Goal: Ask a question: Seek information or help from site administrators or community

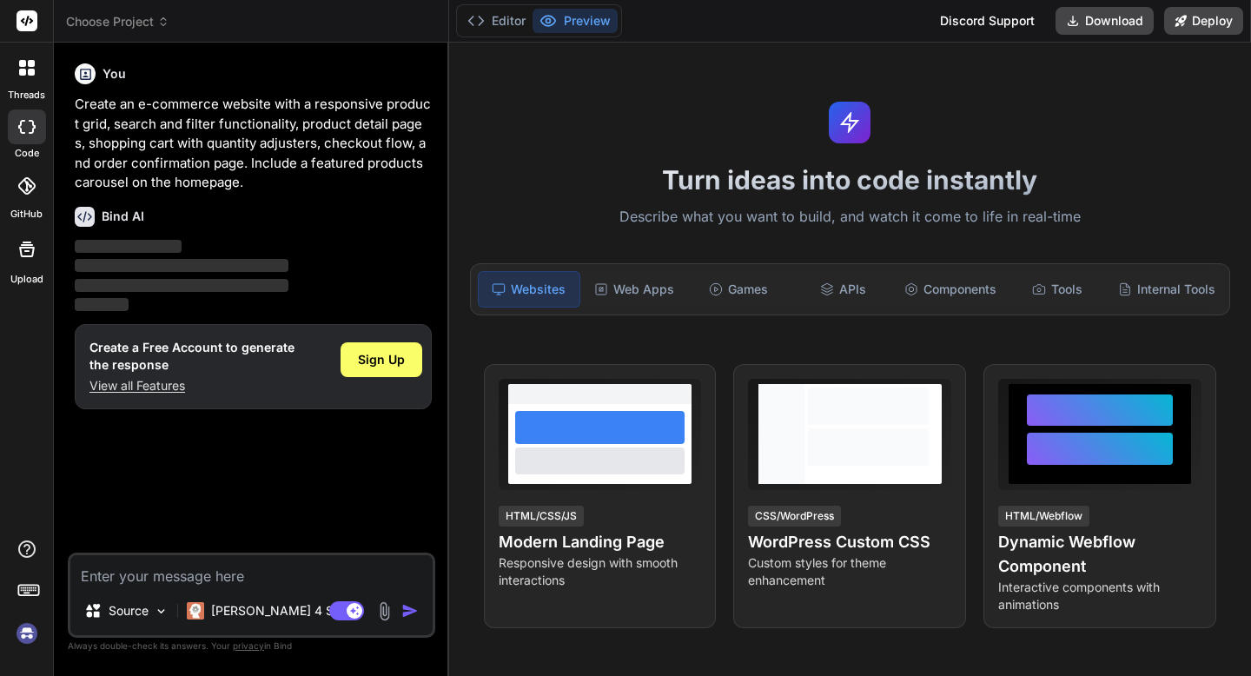
click at [27, 69] on icon at bounding box center [27, 68] width 16 height 16
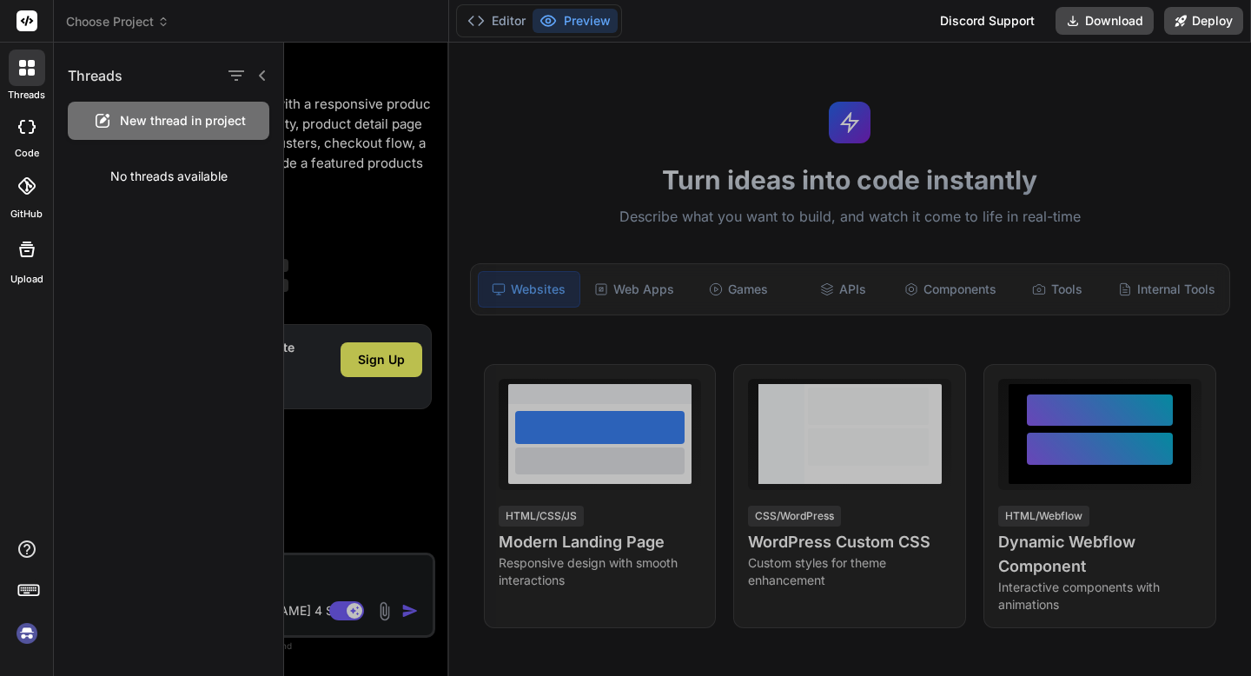
click at [33, 23] on rect at bounding box center [27, 20] width 21 height 21
click at [47, 327] on div "threads code GitHub Upload" at bounding box center [27, 338] width 54 height 676
click at [28, 333] on div "threads code GitHub Upload" at bounding box center [27, 338] width 54 height 676
click at [25, 629] on img at bounding box center [27, 633] width 30 height 30
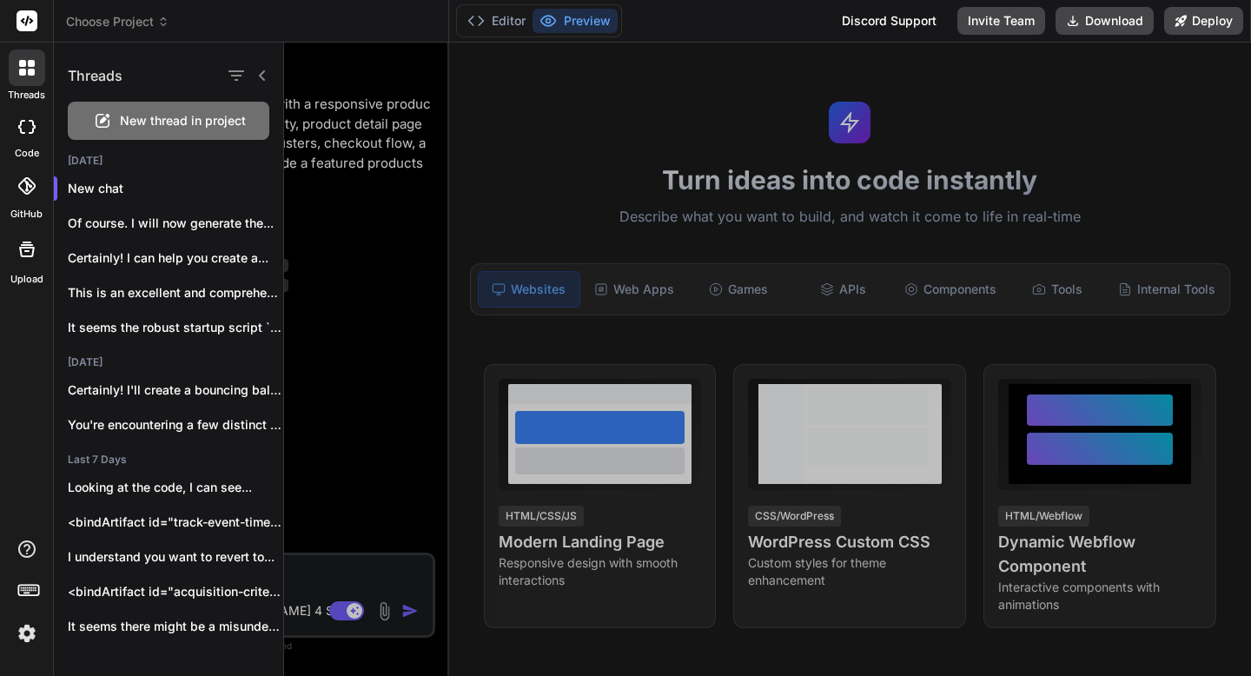
click at [566, 550] on div at bounding box center [767, 359] width 967 height 633
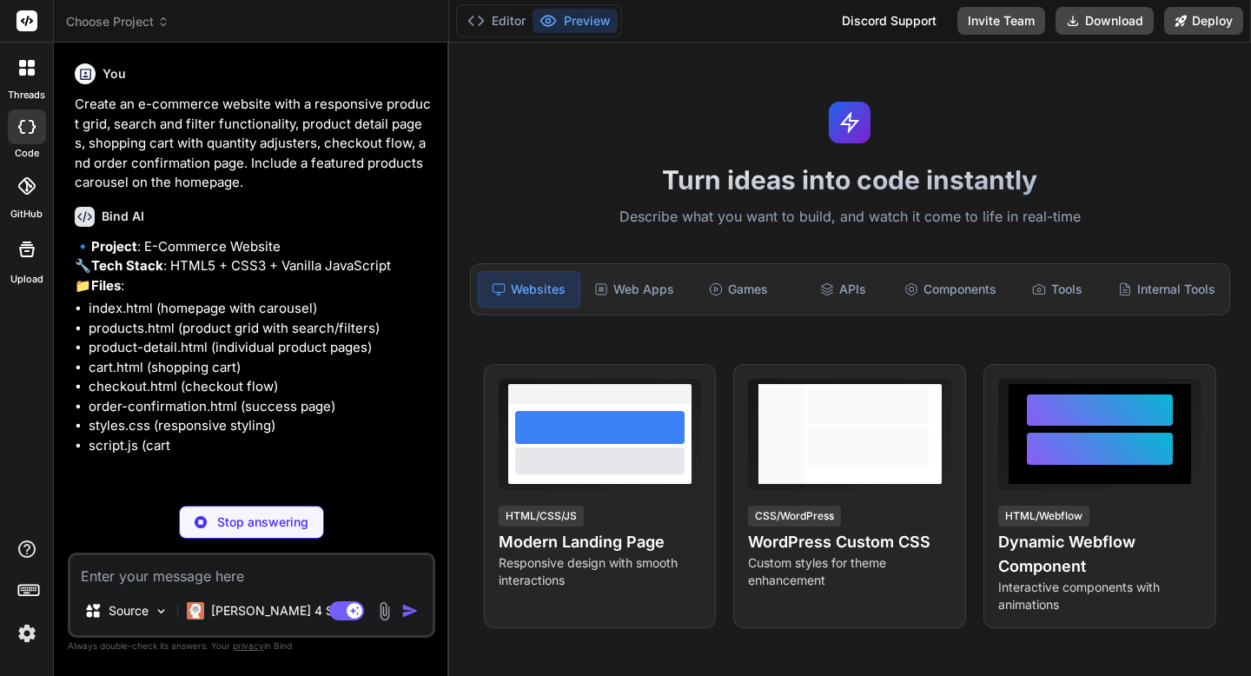
click at [261, 526] on p "Stop answering" at bounding box center [262, 521] width 91 height 17
click at [35, 77] on div at bounding box center [27, 68] width 36 height 36
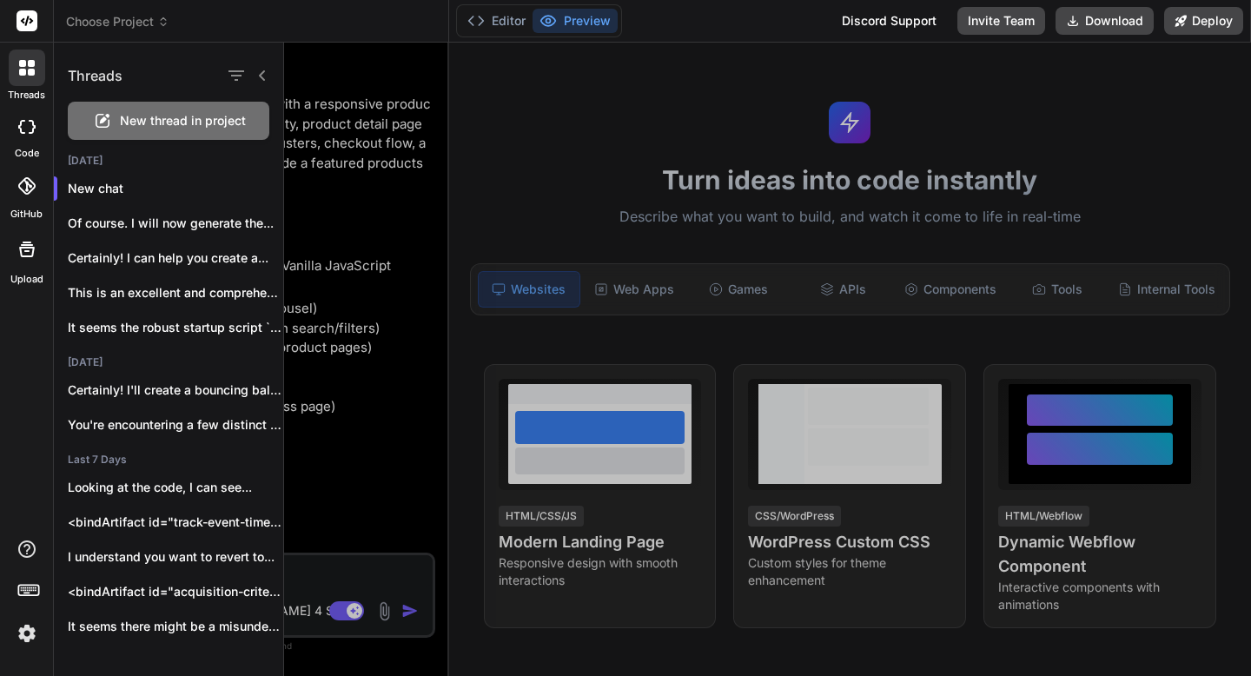
click at [134, 120] on span "New thread in project" at bounding box center [183, 120] width 126 height 17
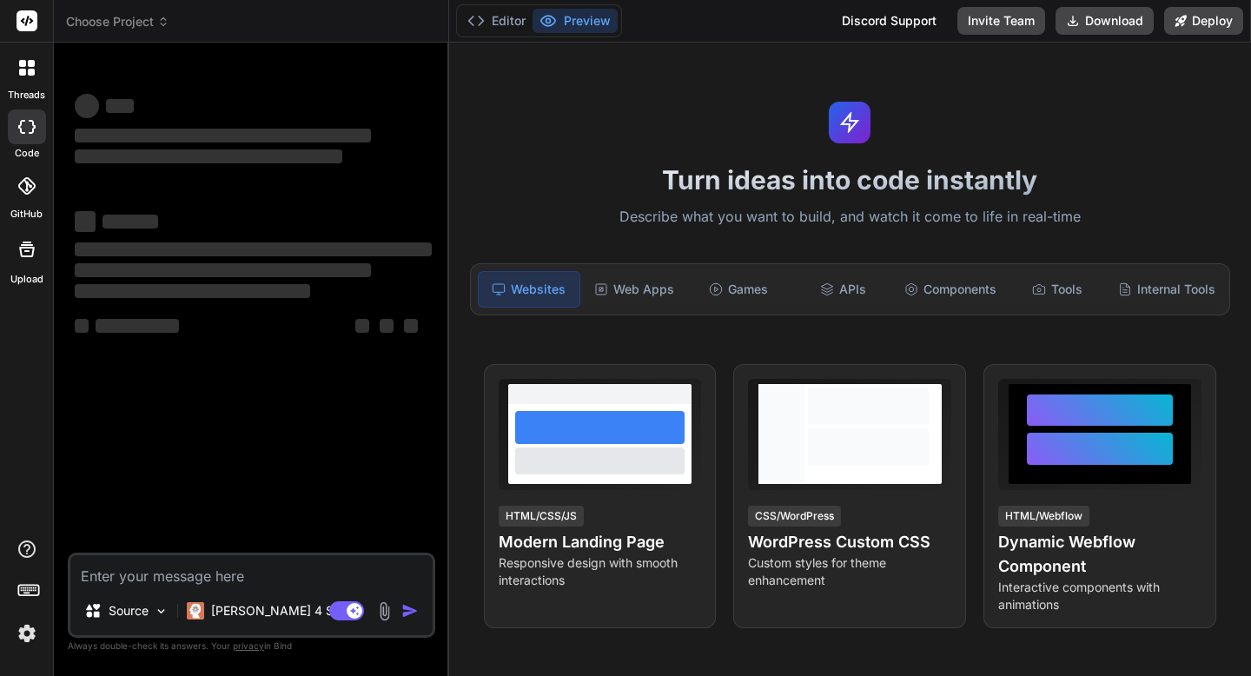
type textarea "x"
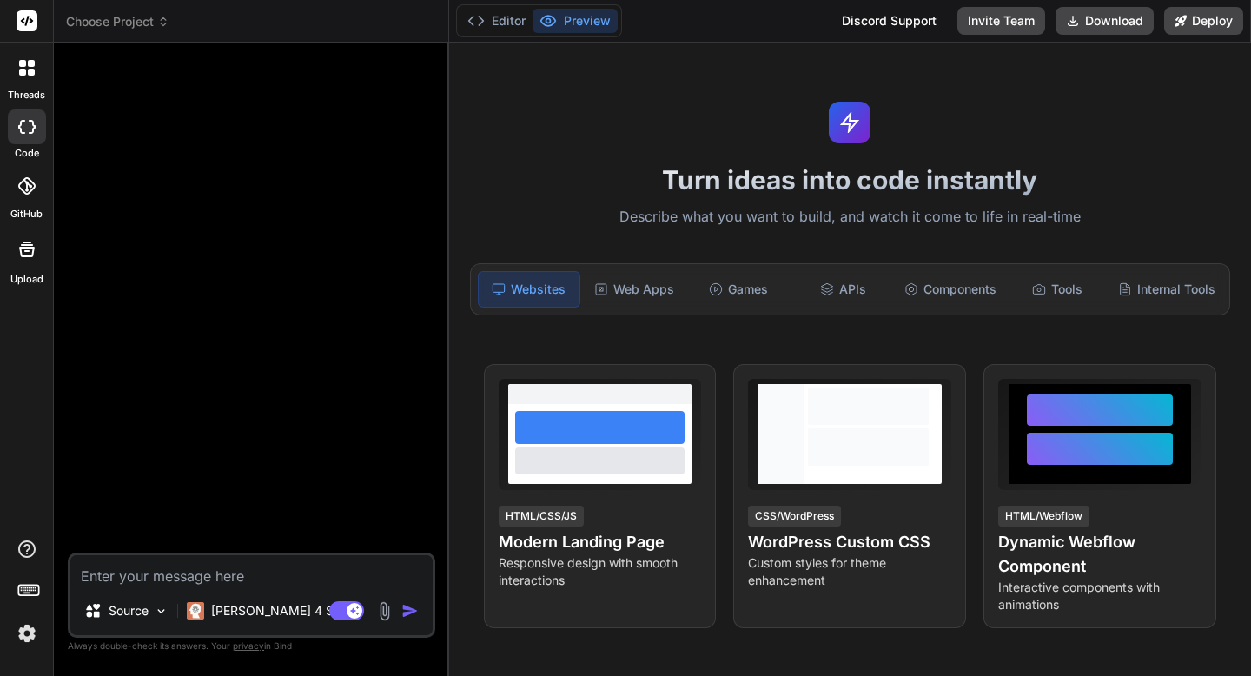
click at [332, 579] on textarea at bounding box center [251, 570] width 362 height 31
paste textarea "[DOMAIN_NAME]"
type textarea "[DOMAIN_NAME]"
type textarea "x"
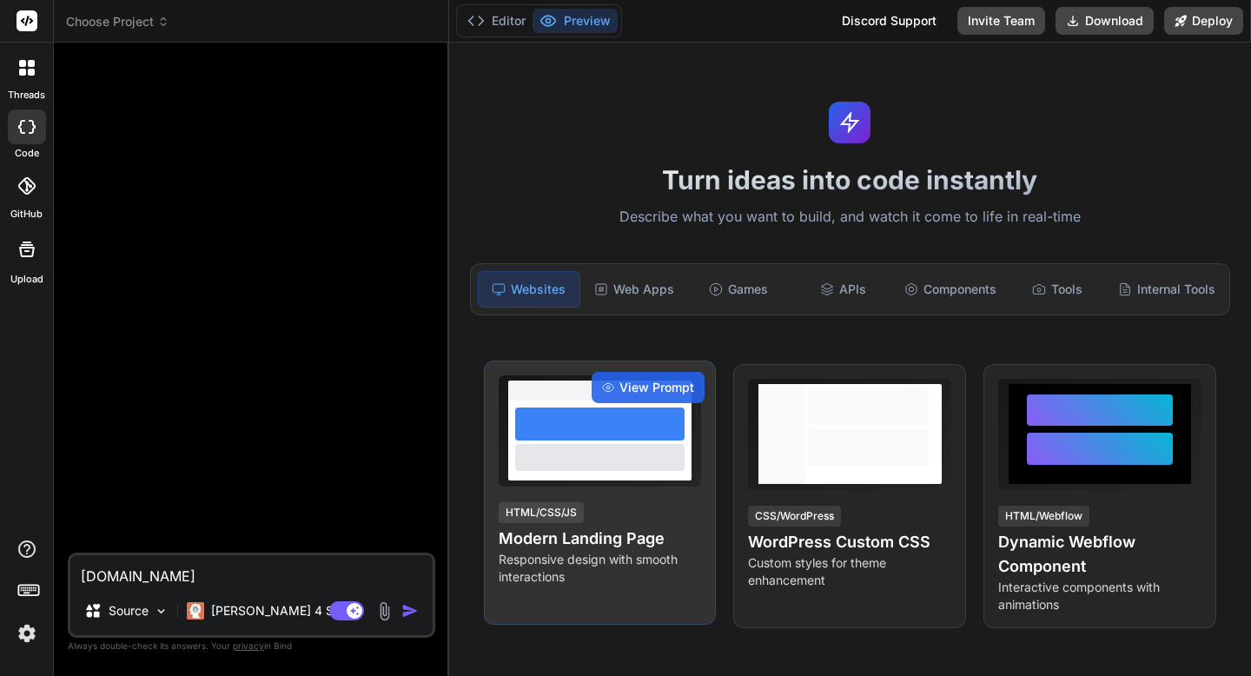
click at [515, 562] on p "Responsive design with smooth interactions" at bounding box center [600, 568] width 203 height 35
click at [616, 388] on div "View Prompt" at bounding box center [647, 387] width 113 height 31
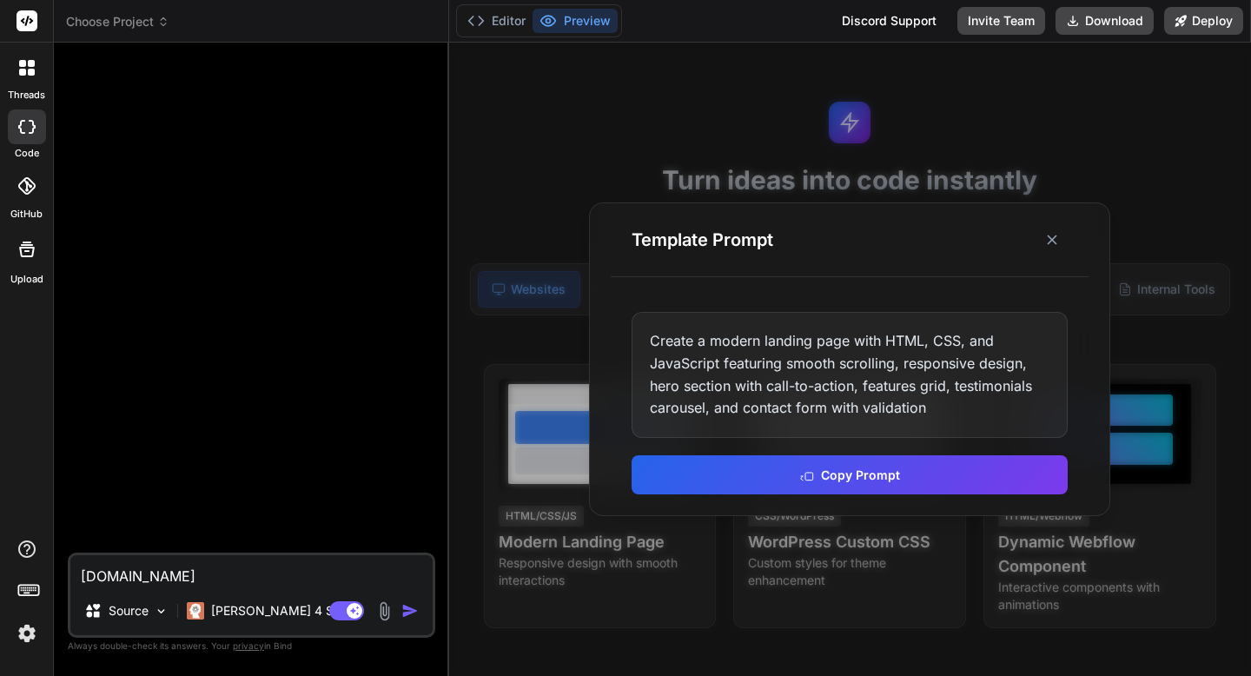
click at [679, 381] on div "Create a modern landing page with HTML, CSS, and JavaScript featuring smooth sc…" at bounding box center [849, 374] width 436 height 125
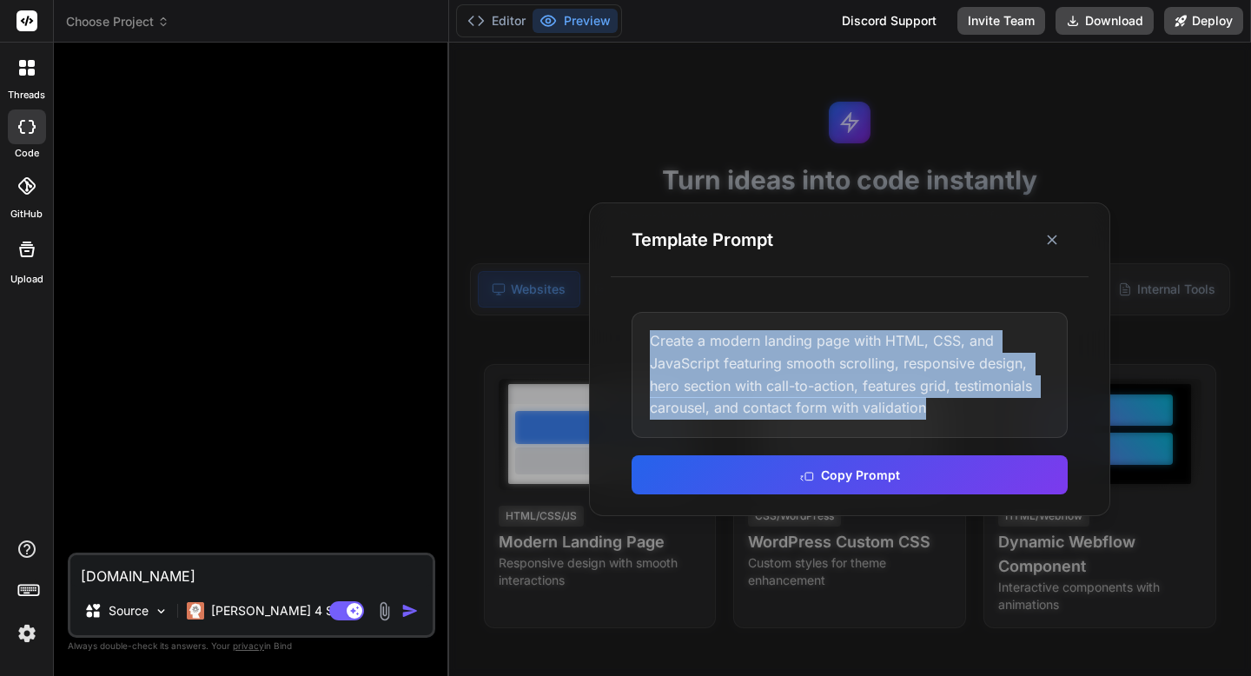
click at [679, 381] on div "Create a modern landing page with HTML, CSS, and JavaScript featuring smooth sc…" at bounding box center [849, 374] width 436 height 125
copy div "Create a modern landing page with HTML, CSS, and JavaScript featuring smooth sc…"
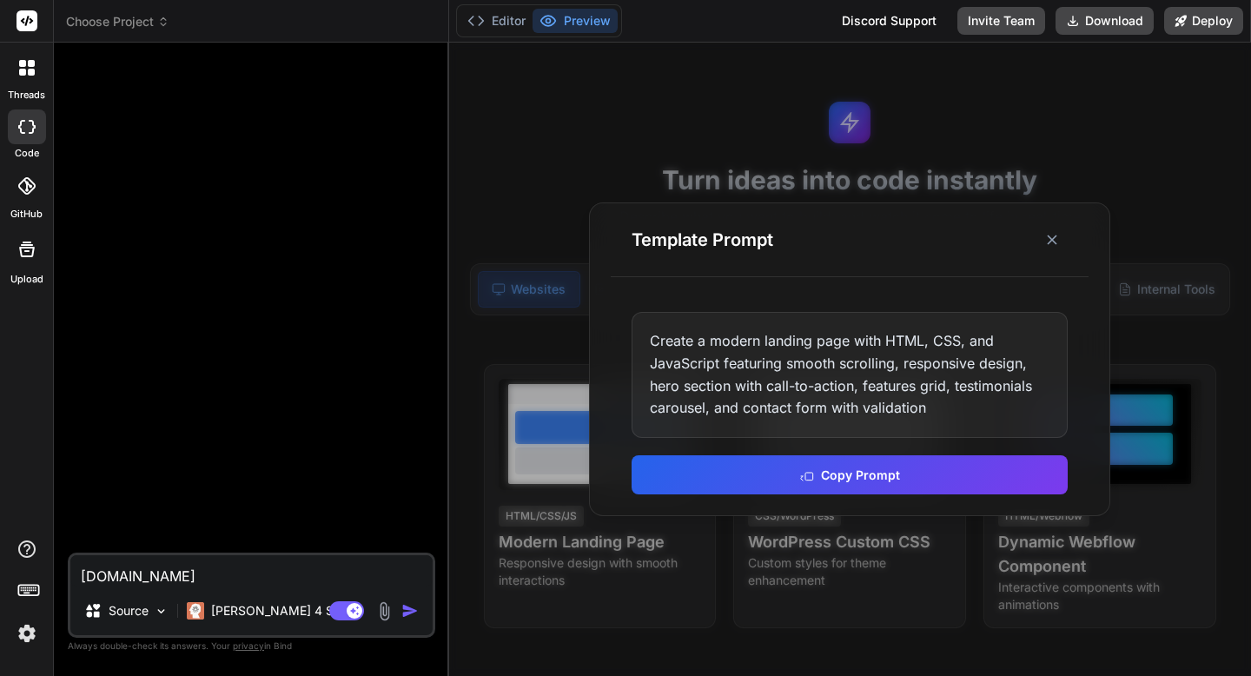
click at [269, 578] on textarea "[DOMAIN_NAME]" at bounding box center [251, 570] width 362 height 31
type textarea "[DOMAIN_NAME]"
type textarea "x"
paste textarea "Create a modern landing page with HTML, CSS, and JavaScript featuring smooth sc…"
type textarea "[DOMAIN_NAME] Create a modern landing page with HTML, CSS, and JavaScript featu…"
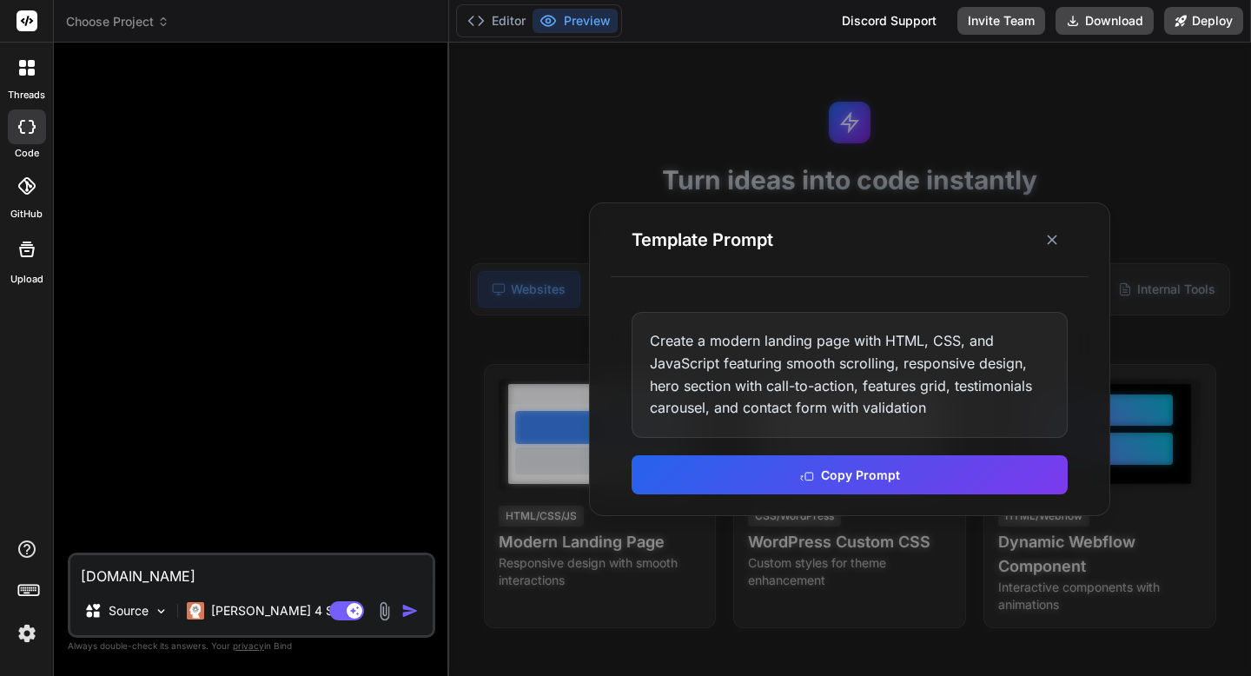
type textarea "x"
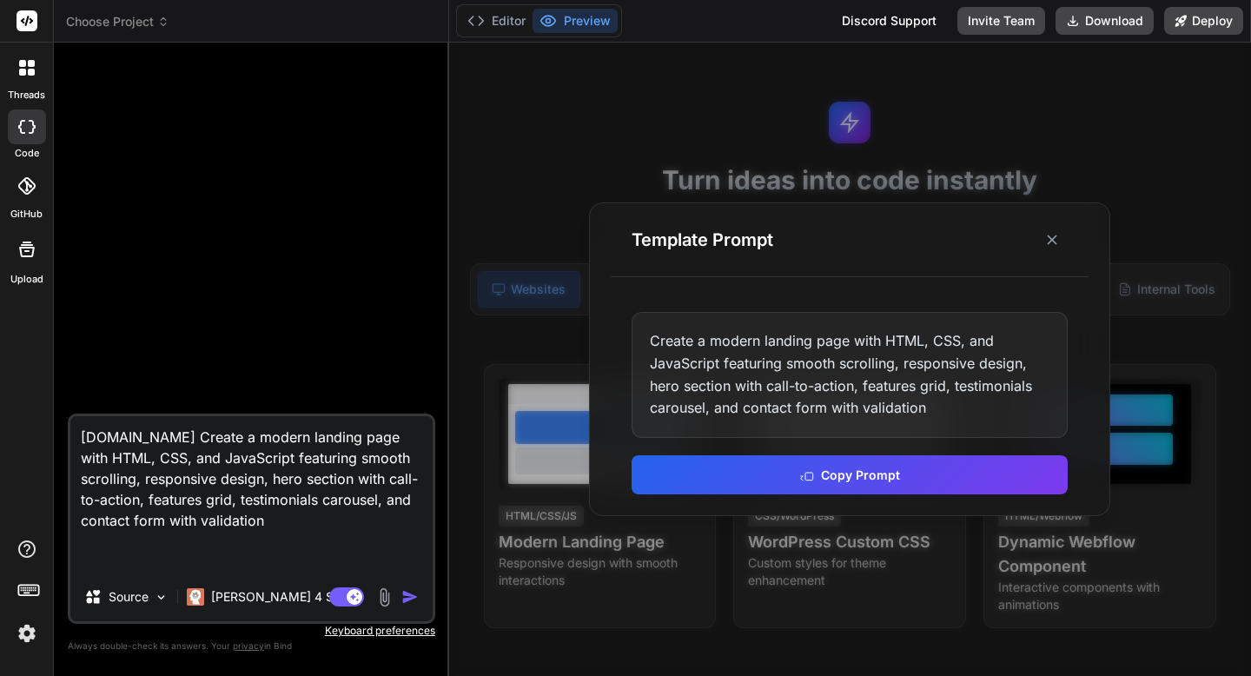
type textarea "[DOMAIN_NAME] Create a modern landing page with HTML, CSS, and JavaScript featu…"
click at [408, 591] on img "button" at bounding box center [409, 596] width 17 height 17
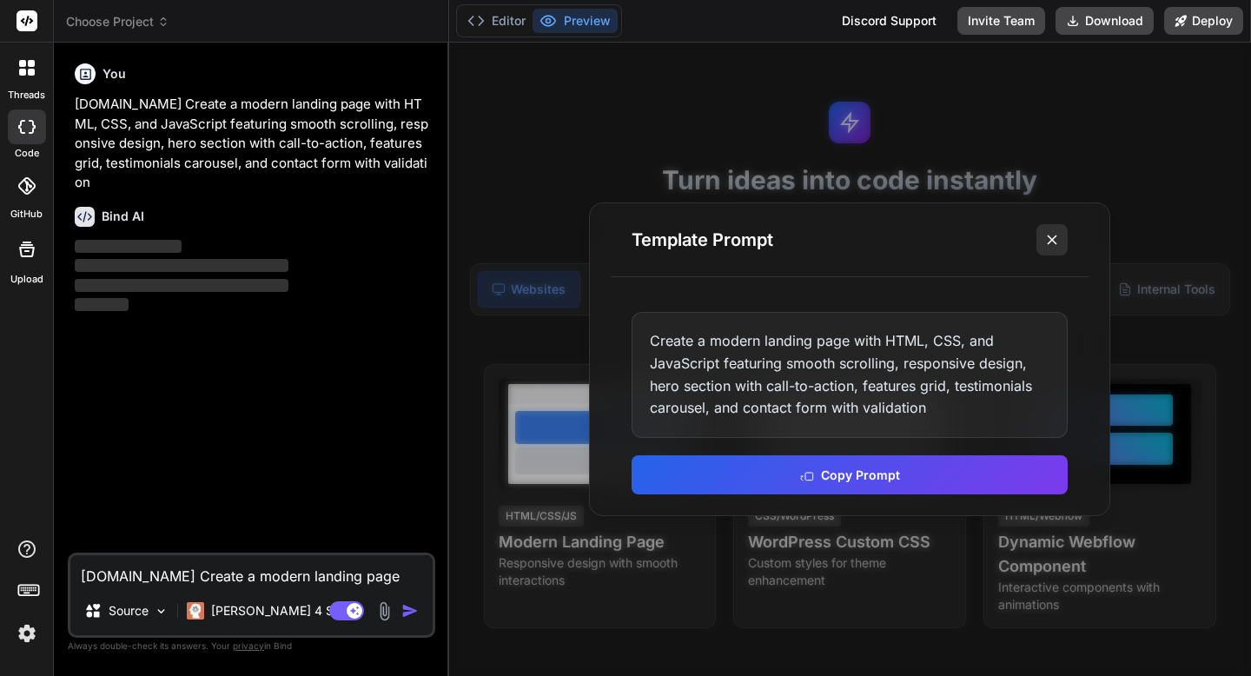
click at [1051, 243] on icon at bounding box center [1051, 239] width 17 height 17
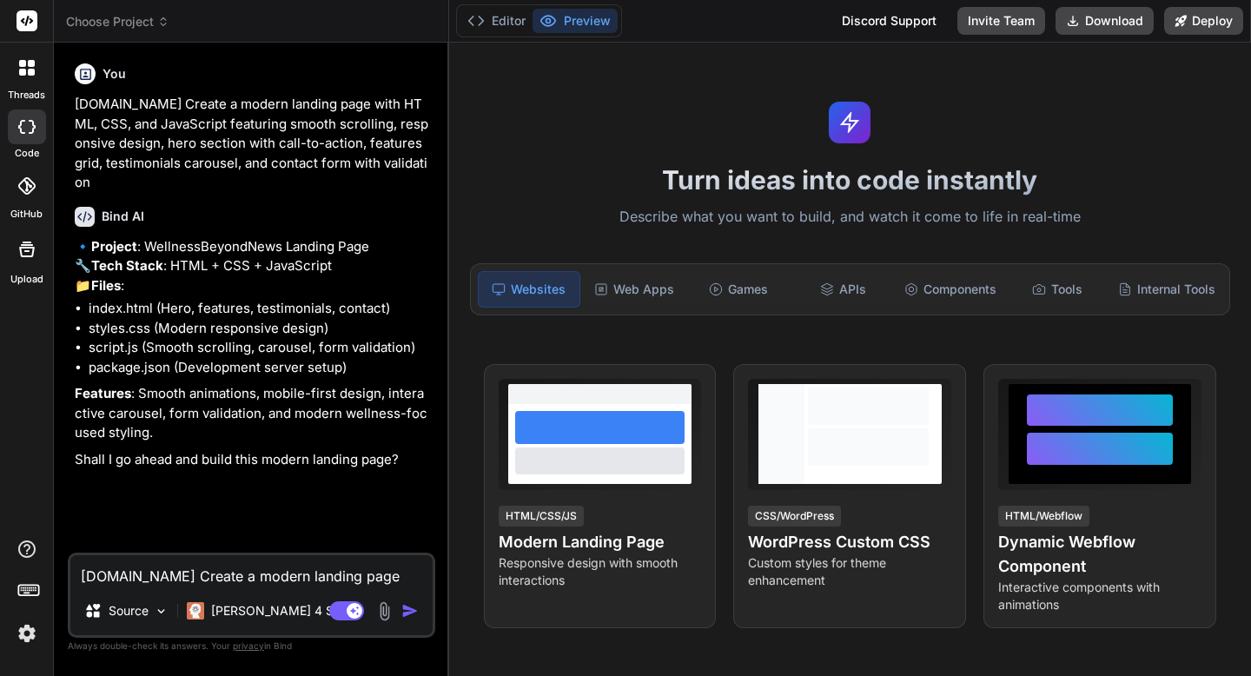
type textarea "x"
click at [214, 565] on textarea "[DOMAIN_NAME] Create a modern landing page with HTML, CSS, and JavaScript featu…" at bounding box center [251, 570] width 362 height 31
type textarea "y"
type textarea "x"
type textarea "ye"
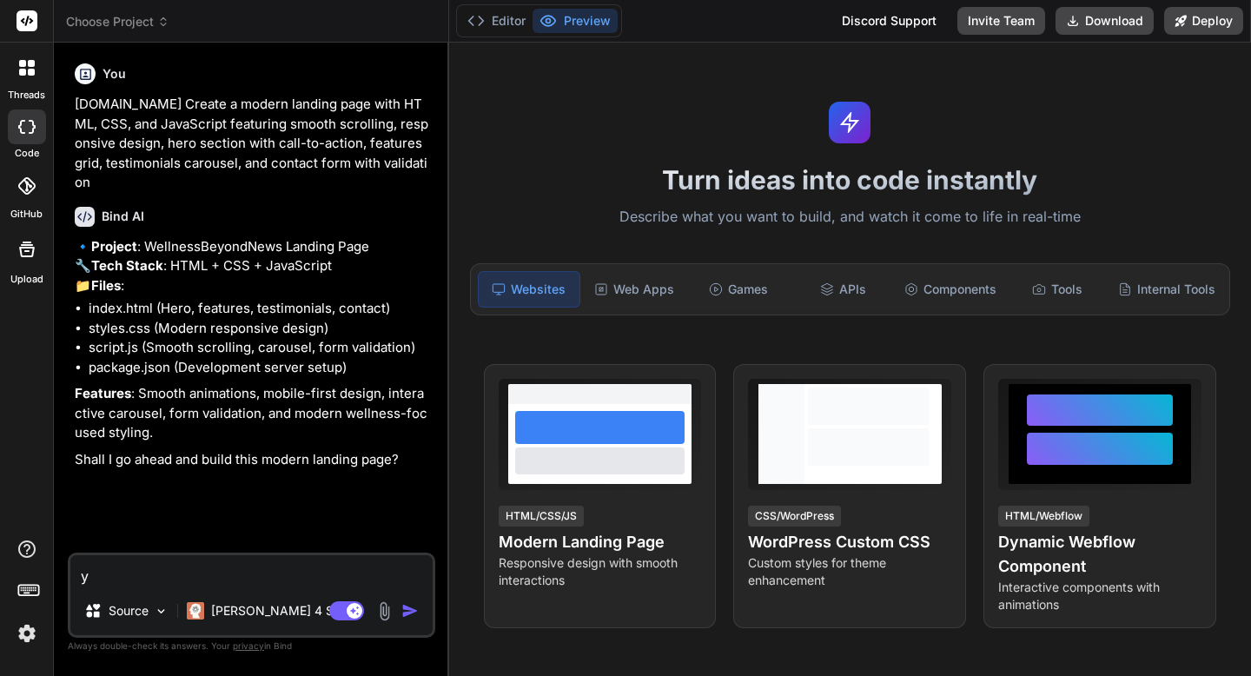
type textarea "x"
type textarea "yes"
type textarea "x"
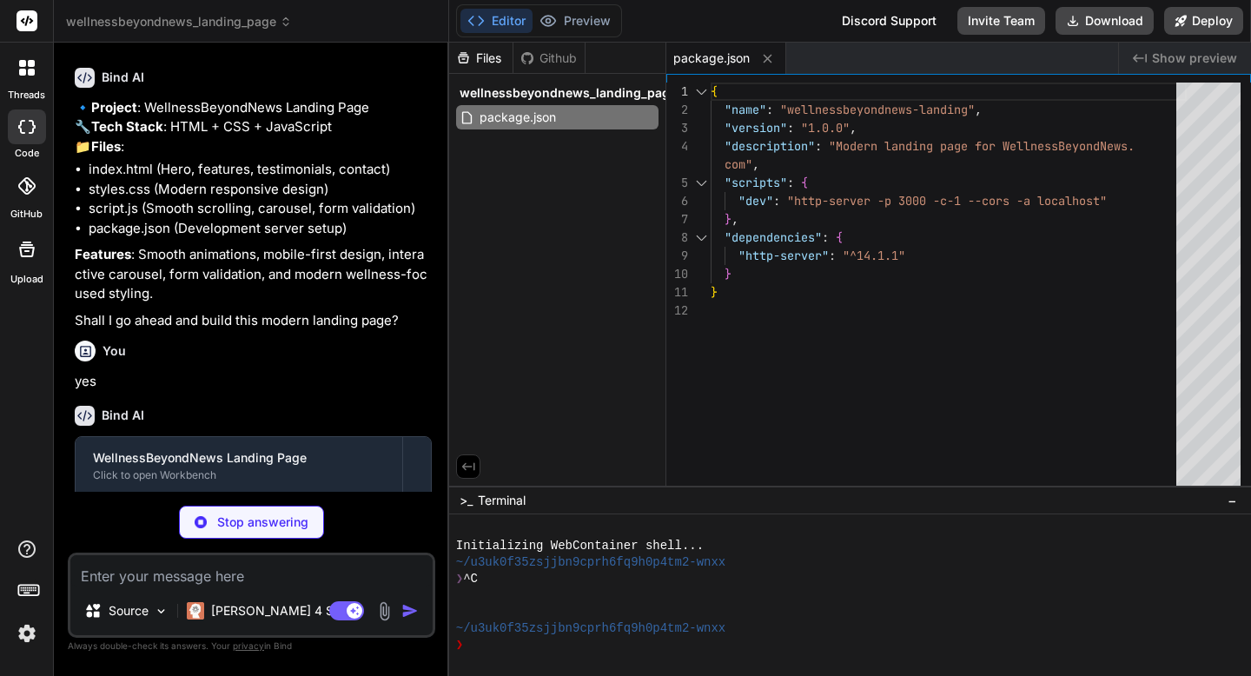
scroll to position [261, 0]
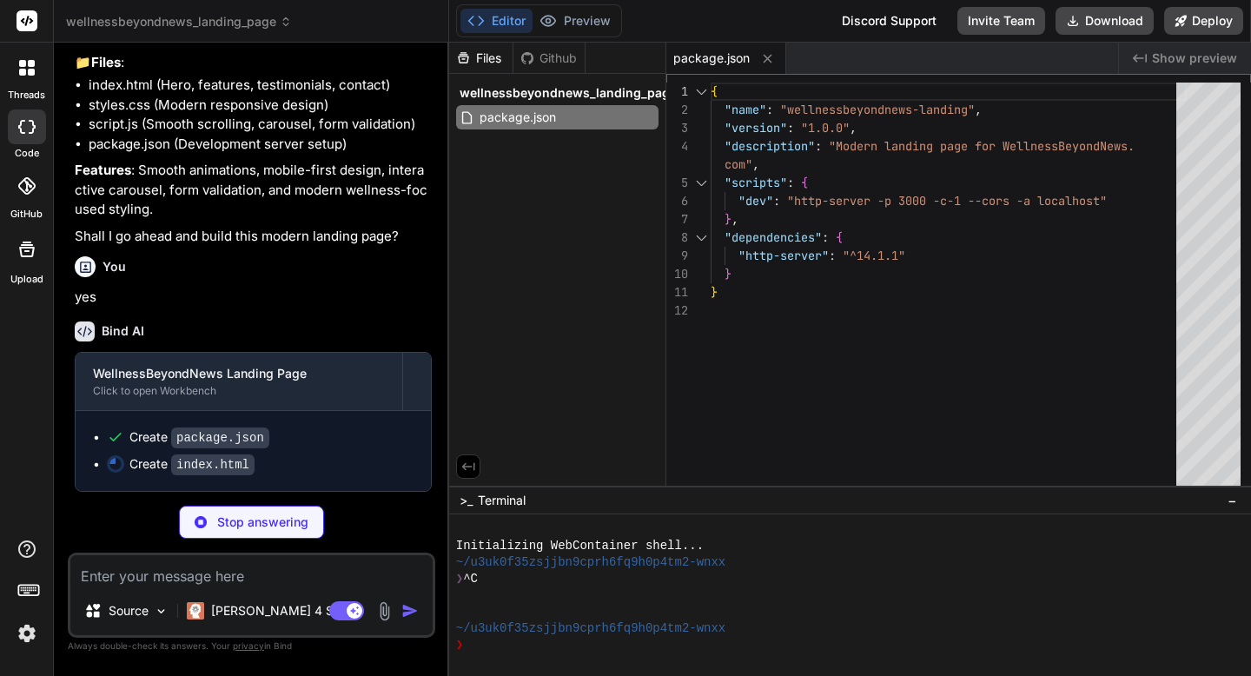
type textarea "x"
type textarea "<script src="script.js"></script> </body> </html>"
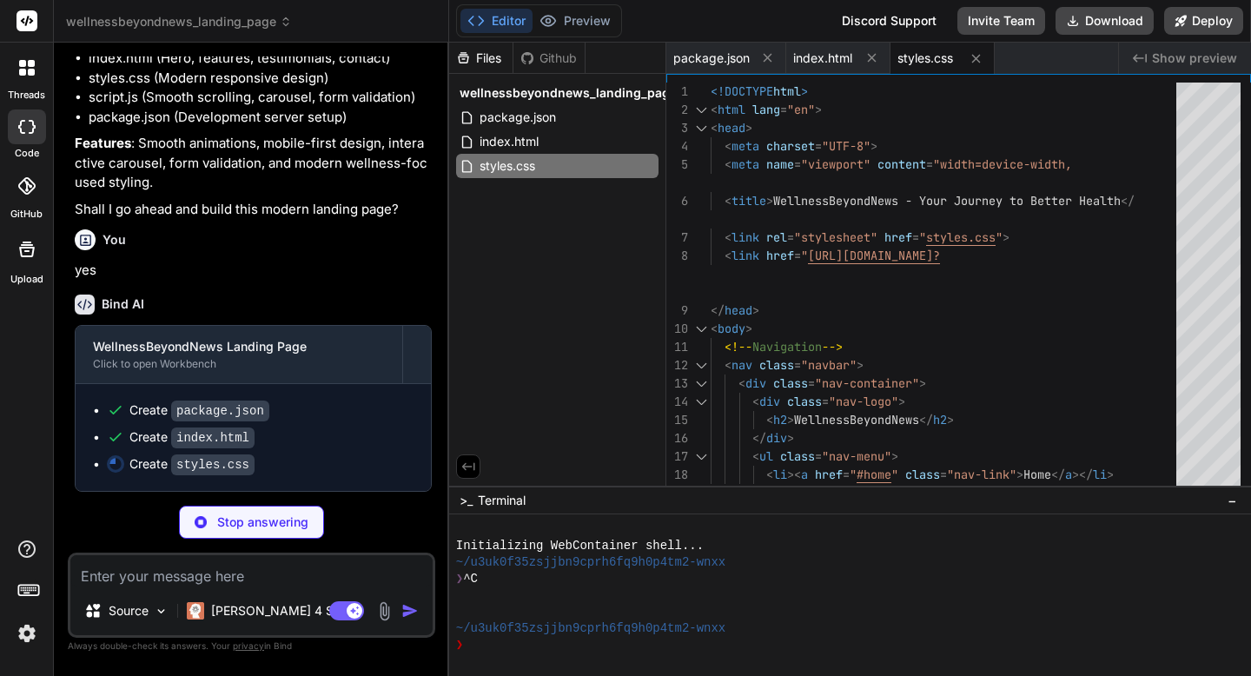
type textarea "x"
type textarea "padding: 2rem; } .nav-container { padding: 0 15px; } }"
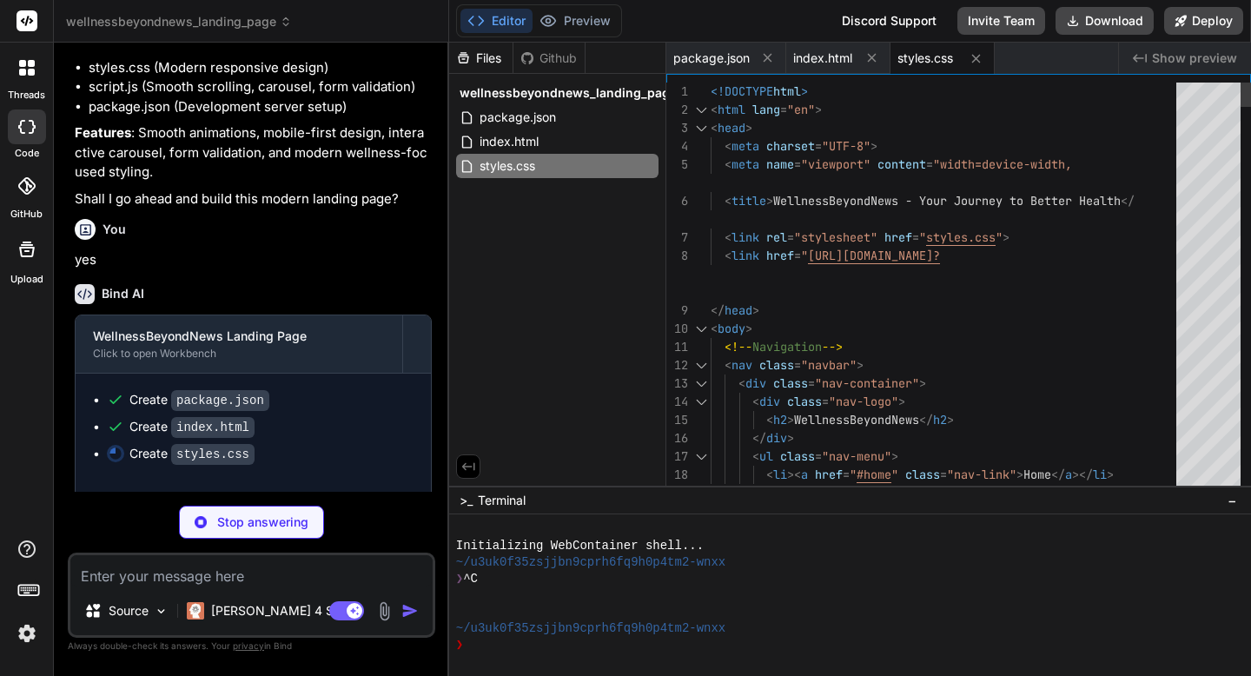
type textarea "x"
type textarea ".testimonial-card { padding: 2rem; } .nav-container { padding: 0 15px; } }"
type textarea "x"
type textarea "transform: scale(2); opacity: 0; } } `; document.head.appendChild(style);"
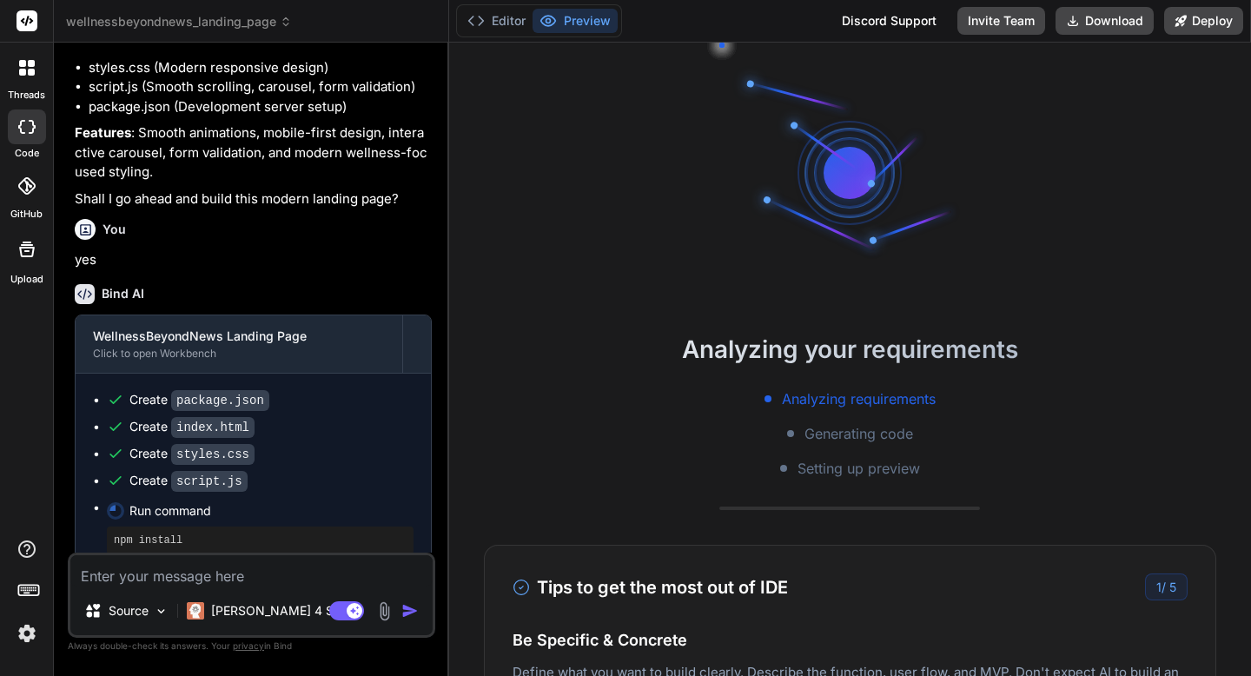
scroll to position [198, 0]
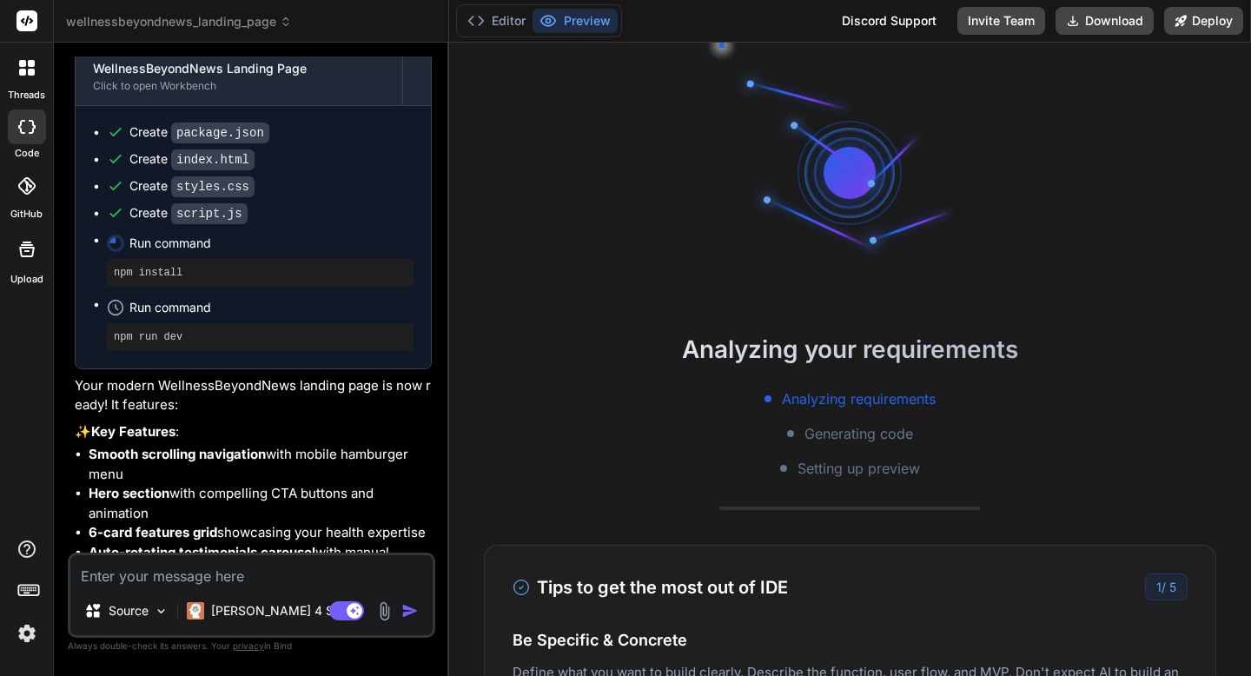
type textarea "x"
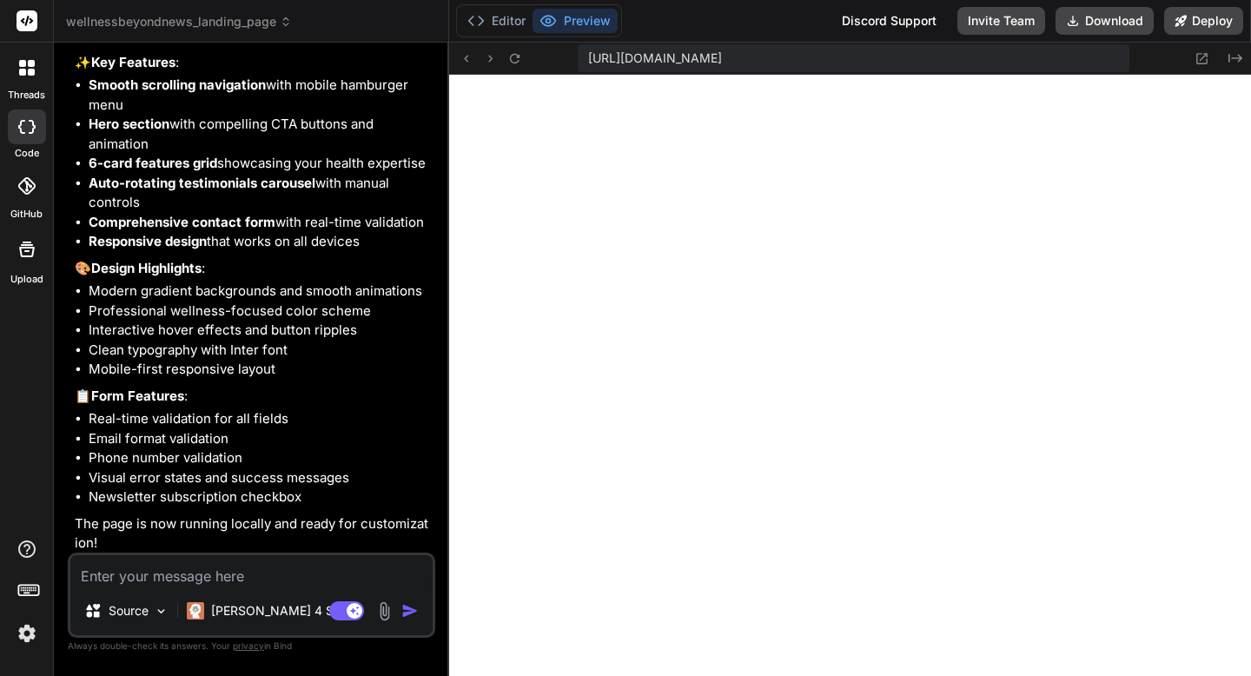
scroll to position [938, 0]
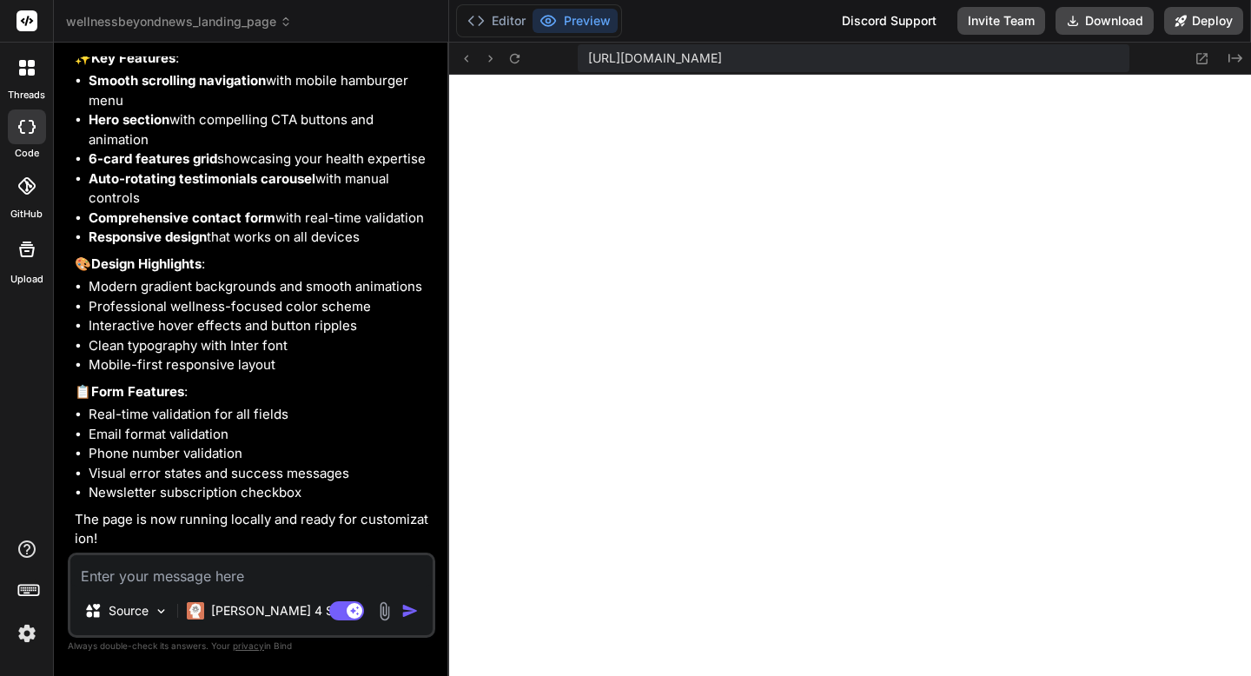
click at [224, 584] on textarea at bounding box center [251, 570] width 362 height 31
type textarea "C"
type textarea "x"
type textarea "Ca"
type textarea "x"
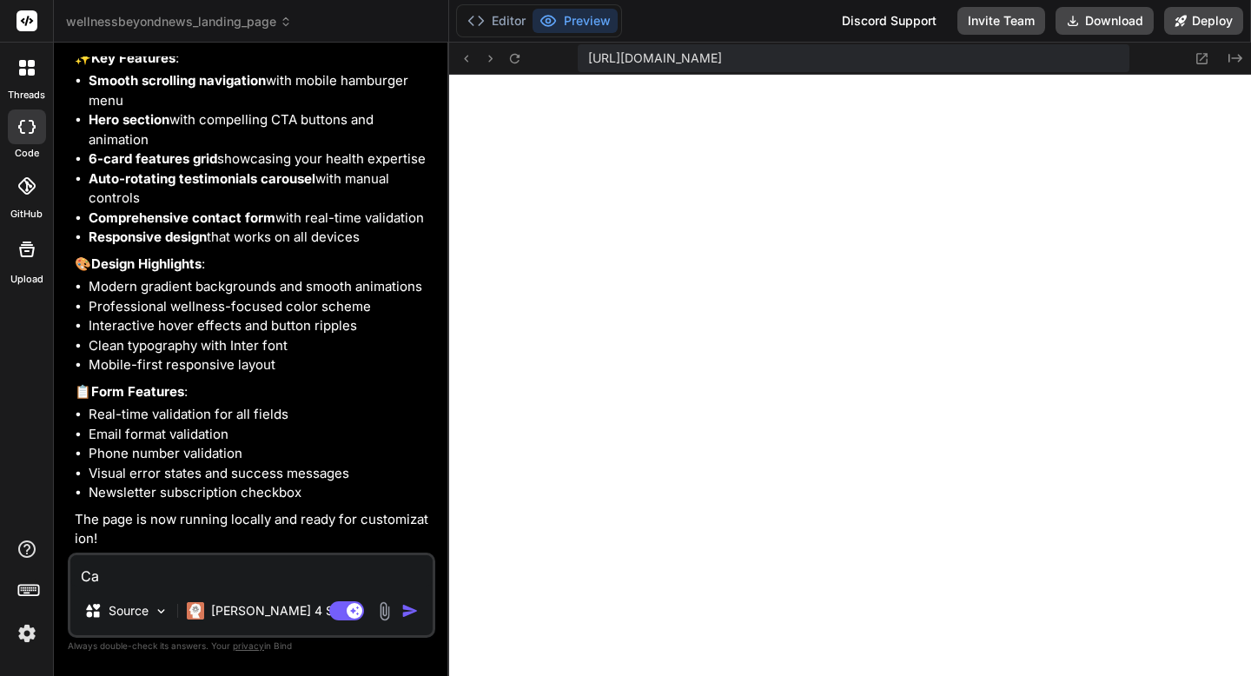
type textarea "Can"
type textarea "x"
type textarea "Can"
type textarea "x"
type textarea "Can y"
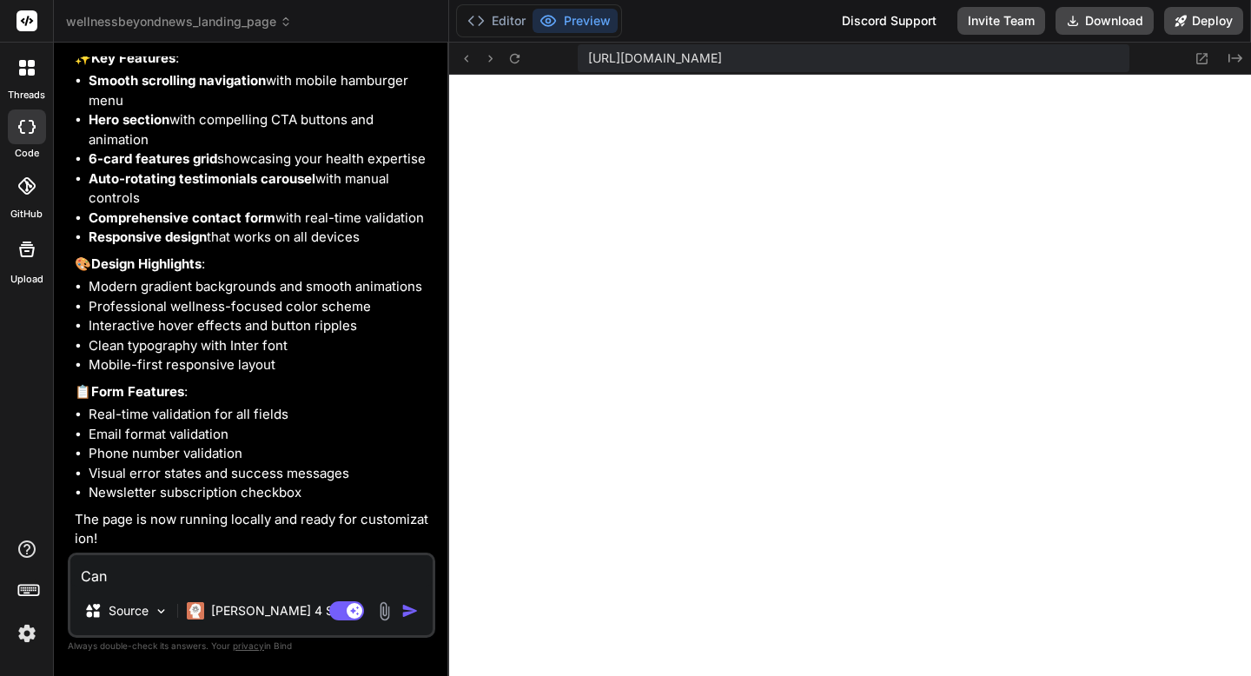
type textarea "x"
type textarea "Can yo"
type textarea "x"
type textarea "Can you"
type textarea "x"
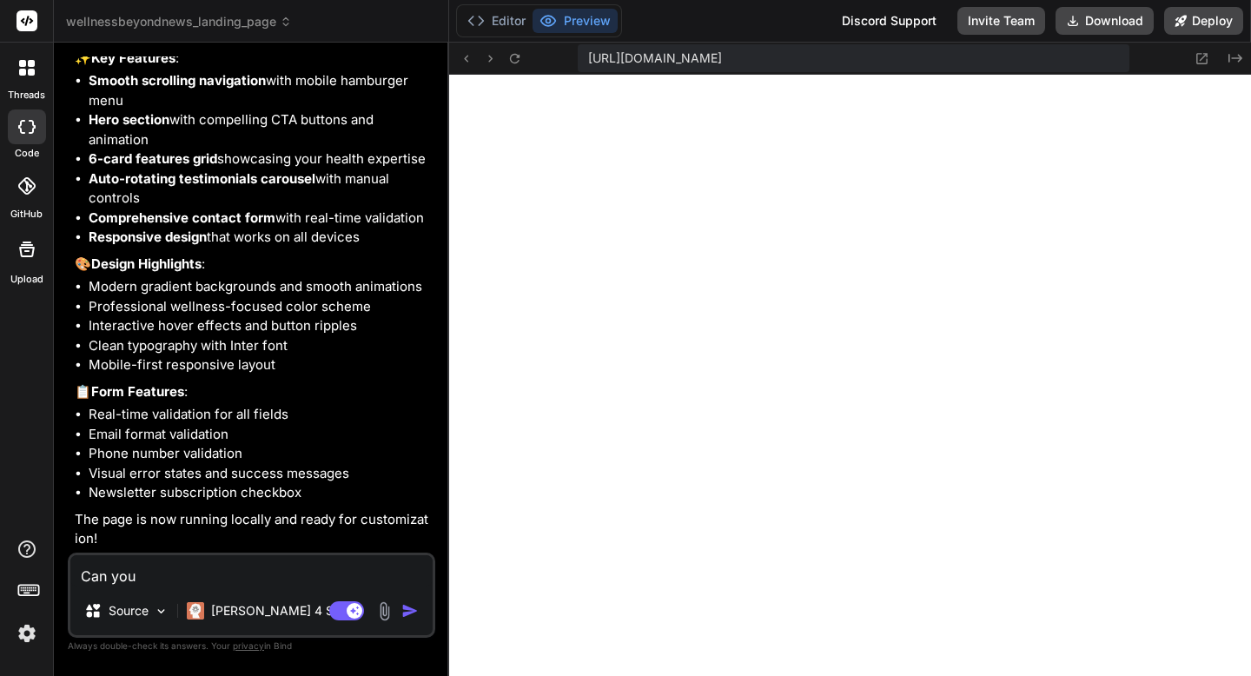
type textarea "Can you"
type textarea "x"
type textarea "Can you u"
type textarea "x"
type textarea "Can you up"
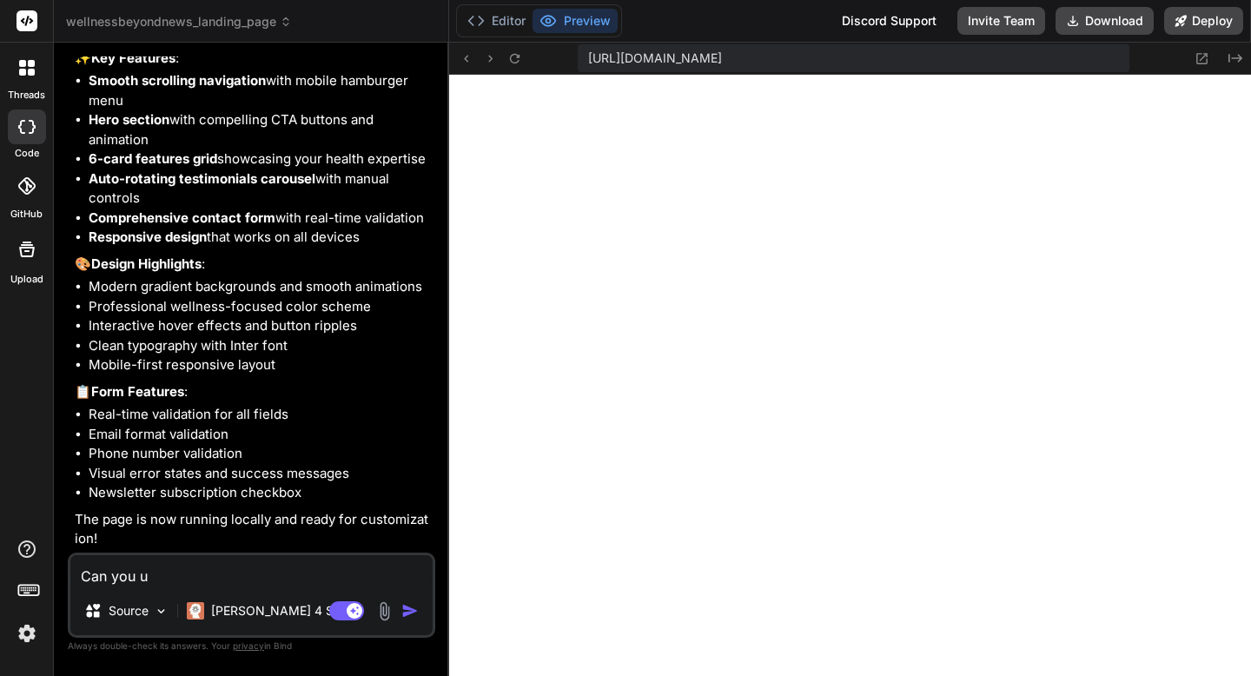
type textarea "x"
type textarea "Can you upa"
type textarea "x"
type textarea "Can you upad"
type textarea "x"
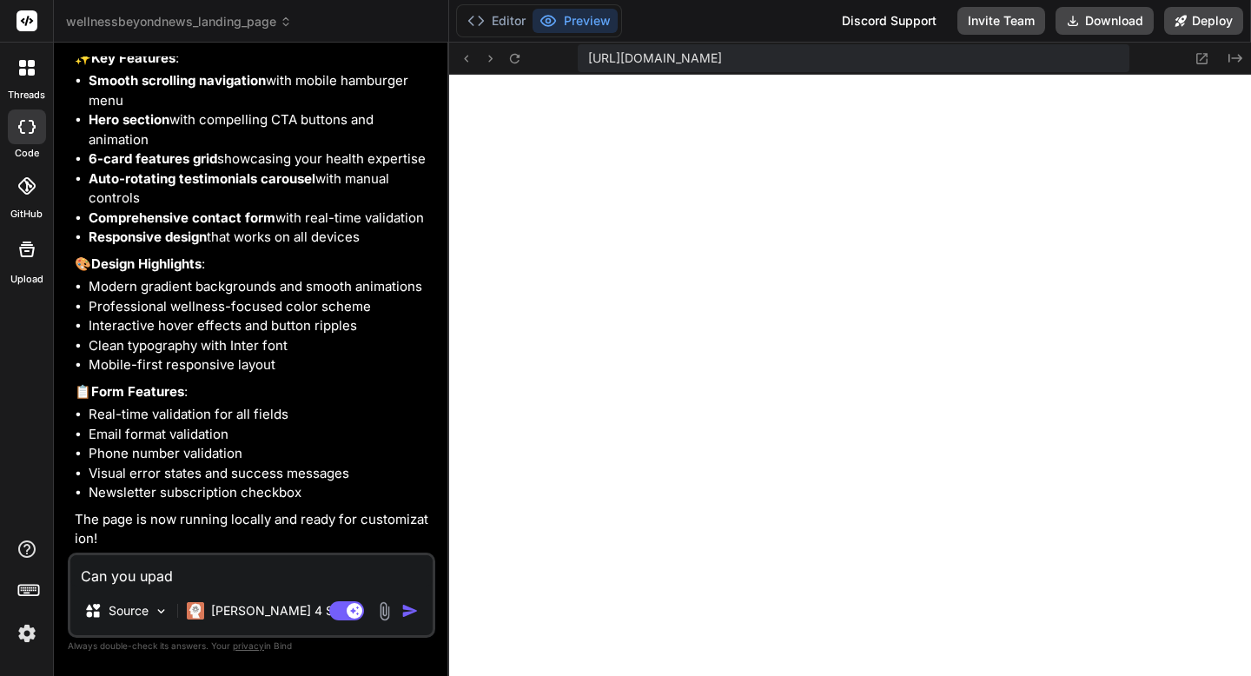
type textarea "Can you [PERSON_NAME]"
type textarea "x"
type textarea "Can you [PERSON_NAME]"
type textarea "x"
type textarea "Can you [PERSON_NAME] t"
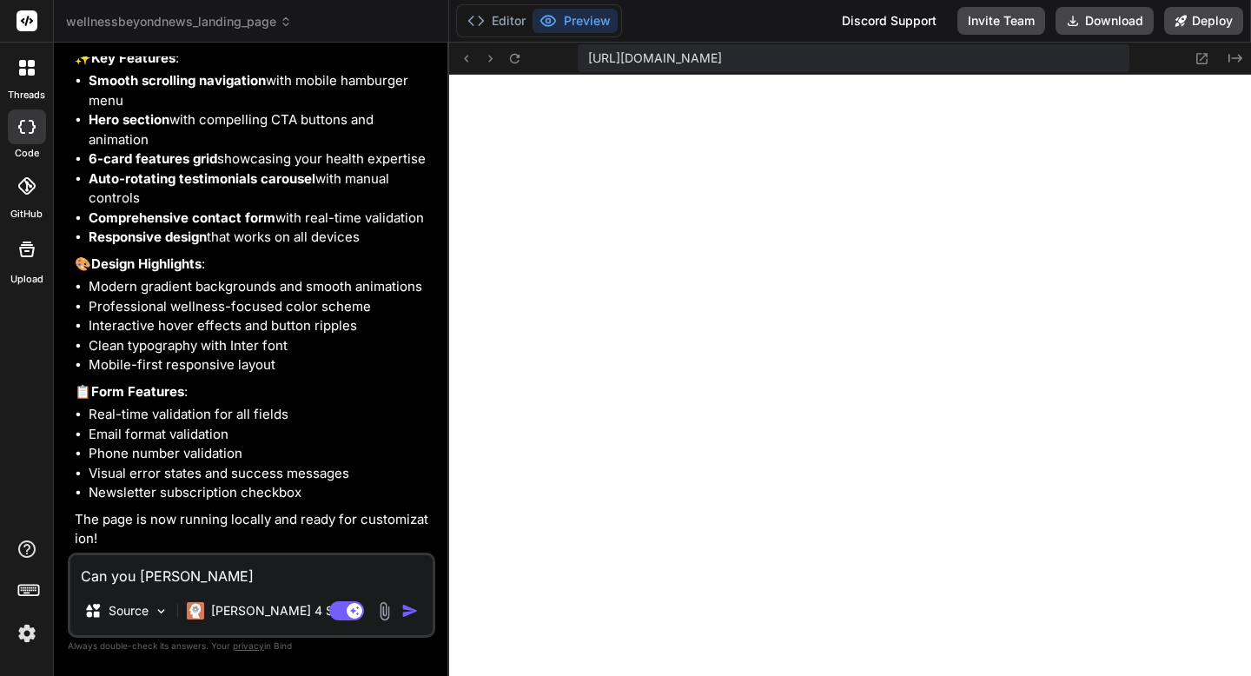
type textarea "x"
type textarea "Can you [PERSON_NAME] th"
type textarea "x"
type textarea "Can you [PERSON_NAME] the"
type textarea "x"
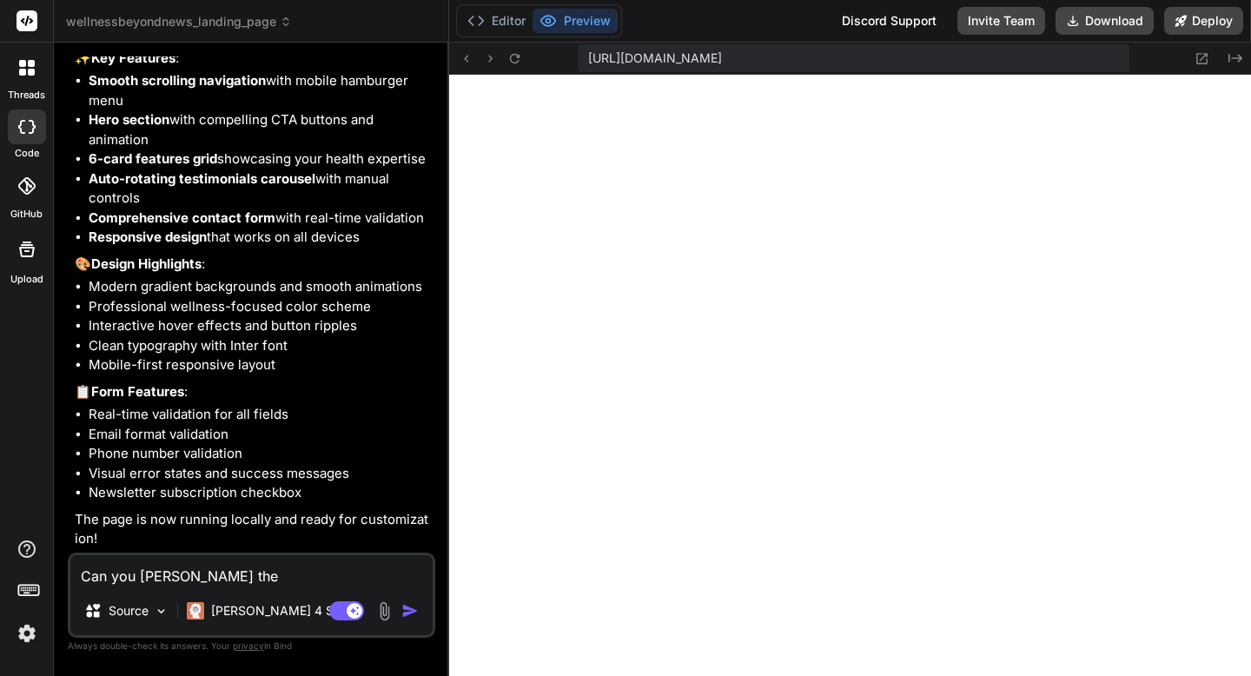
type textarea "Can you [PERSON_NAME] the"
type textarea "x"
type textarea "Can you update the"
type textarea "x"
click at [223, 568] on textarea "Can you update the" at bounding box center [251, 570] width 362 height 31
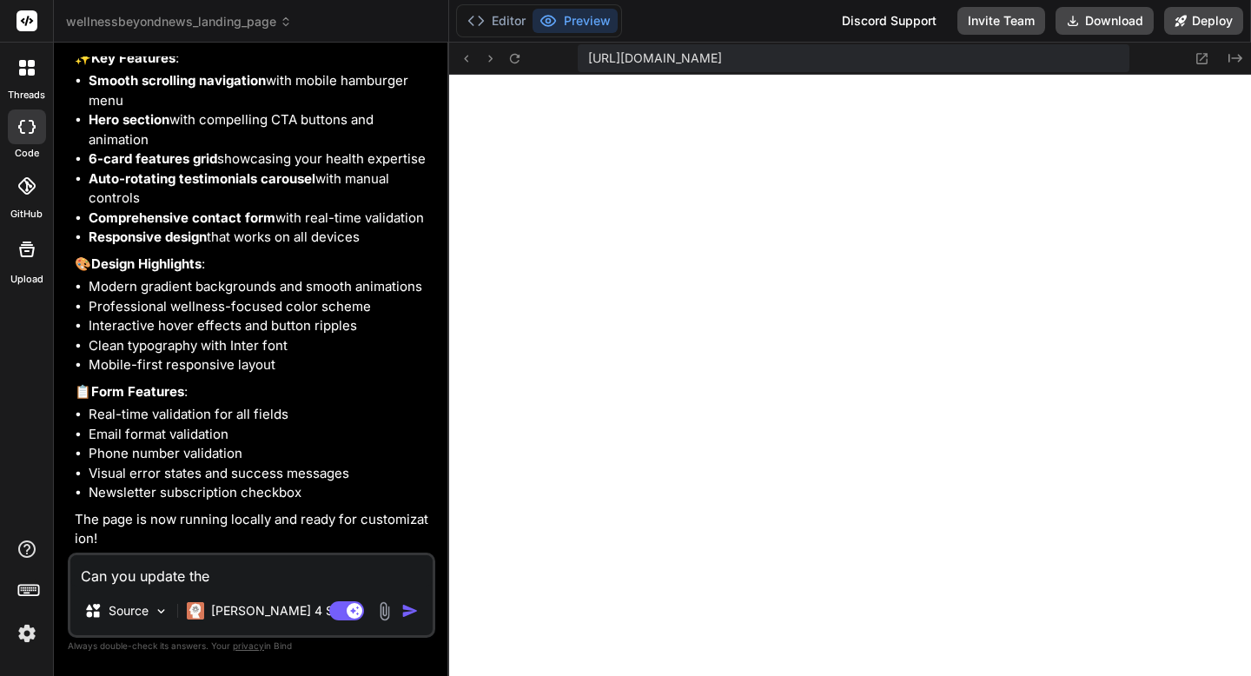
type textarea "Can you update the U"
type textarea "x"
type textarea "Can you update the UI"
type textarea "x"
type textarea "Can you update the UI"
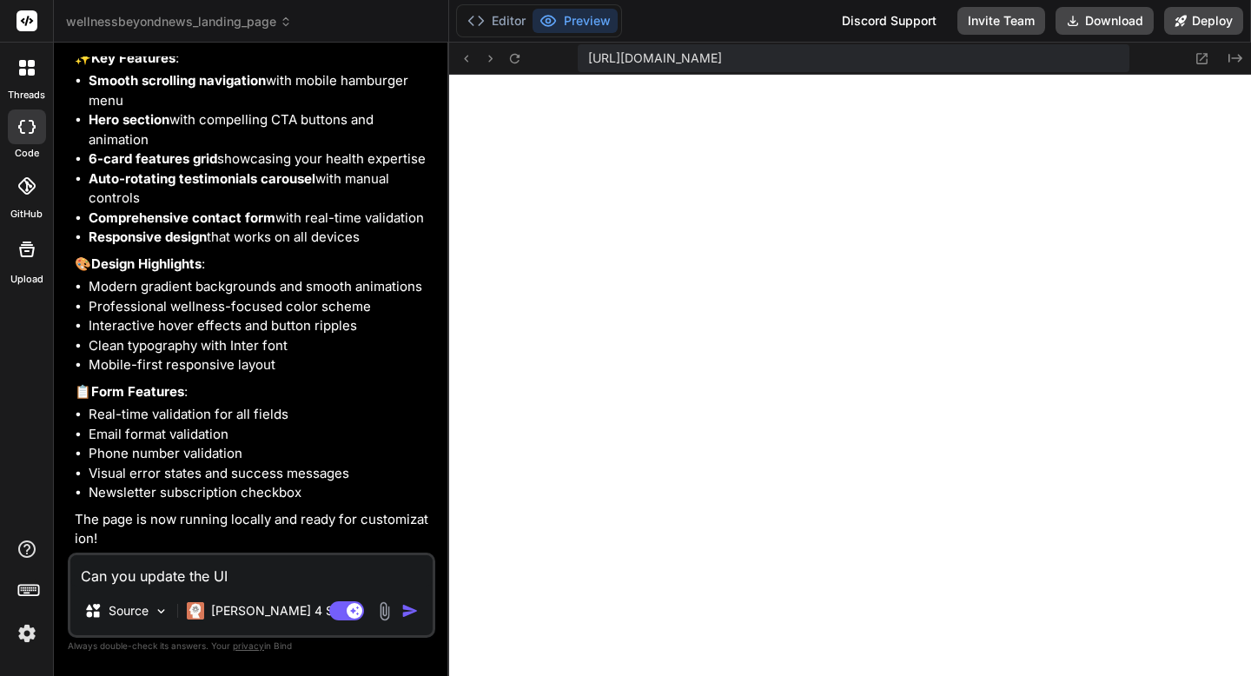
type textarea "x"
type textarea "Can you update the UI t"
type textarea "x"
type textarea "Can you update the UI to"
type textarea "x"
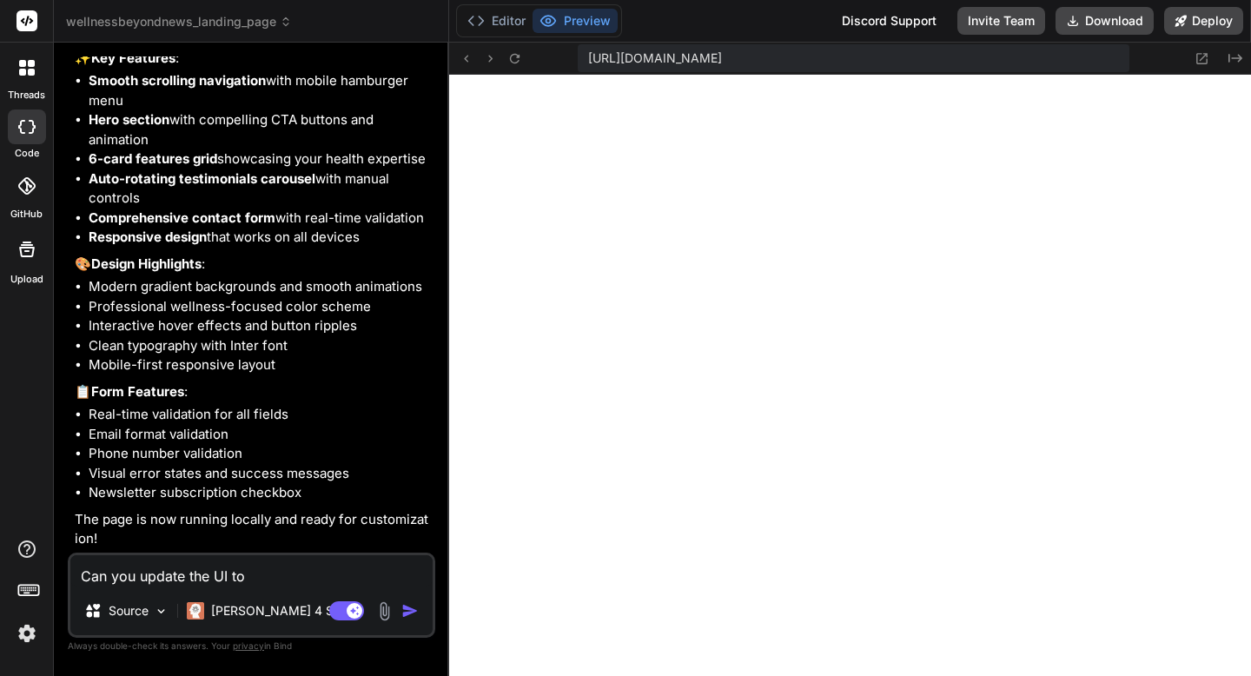
type textarea "Can you update the UI to"
type textarea "x"
type textarea "Can you update the UI to a"
type textarea "x"
type textarea "Can you update the UI to a"
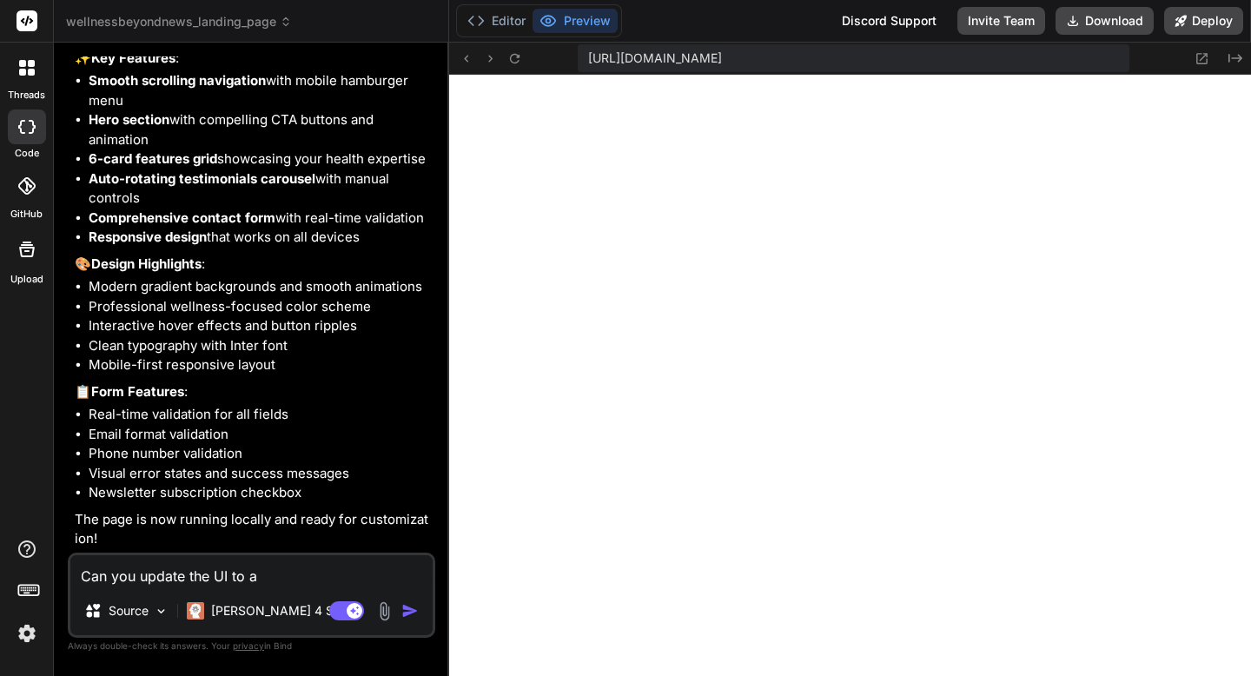
type textarea "x"
type textarea "Can you update the UI to a m"
type textarea "x"
type textarea "Can you update the UI to a mo"
type textarea "x"
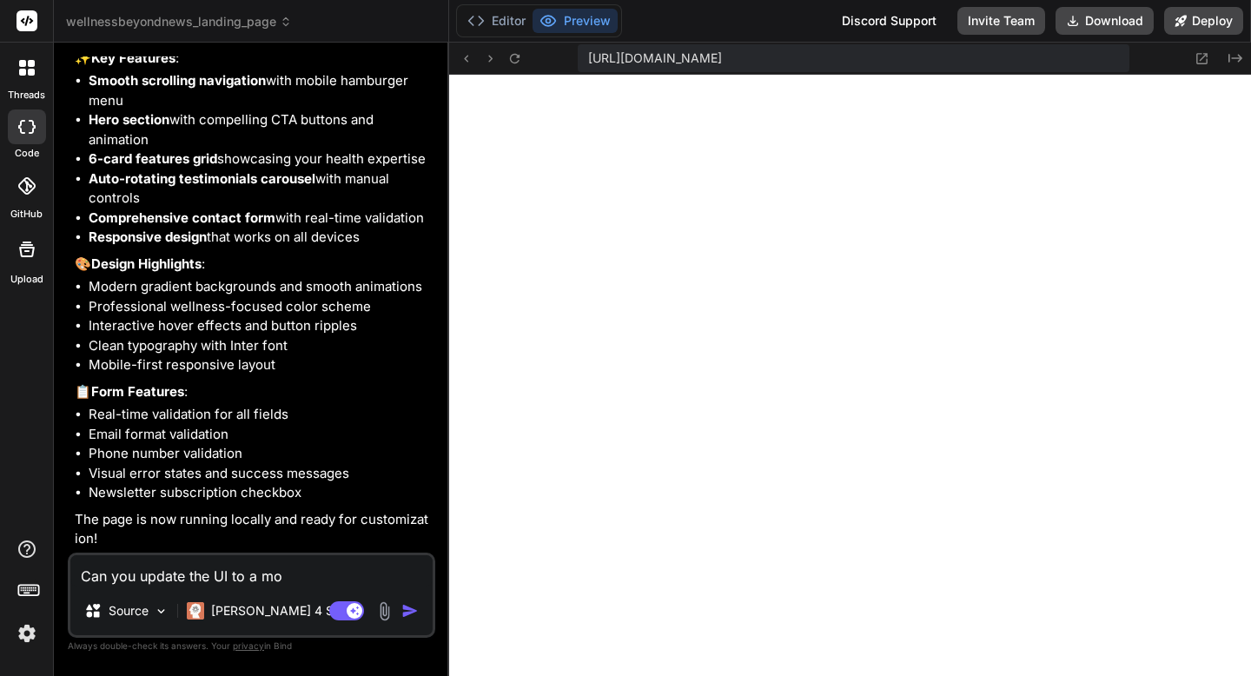
type textarea "Can you update the UI to a mor"
type textarea "x"
type textarea "Can you update the UI to a more"
type textarea "x"
type textarea "Can you update the UI to a more"
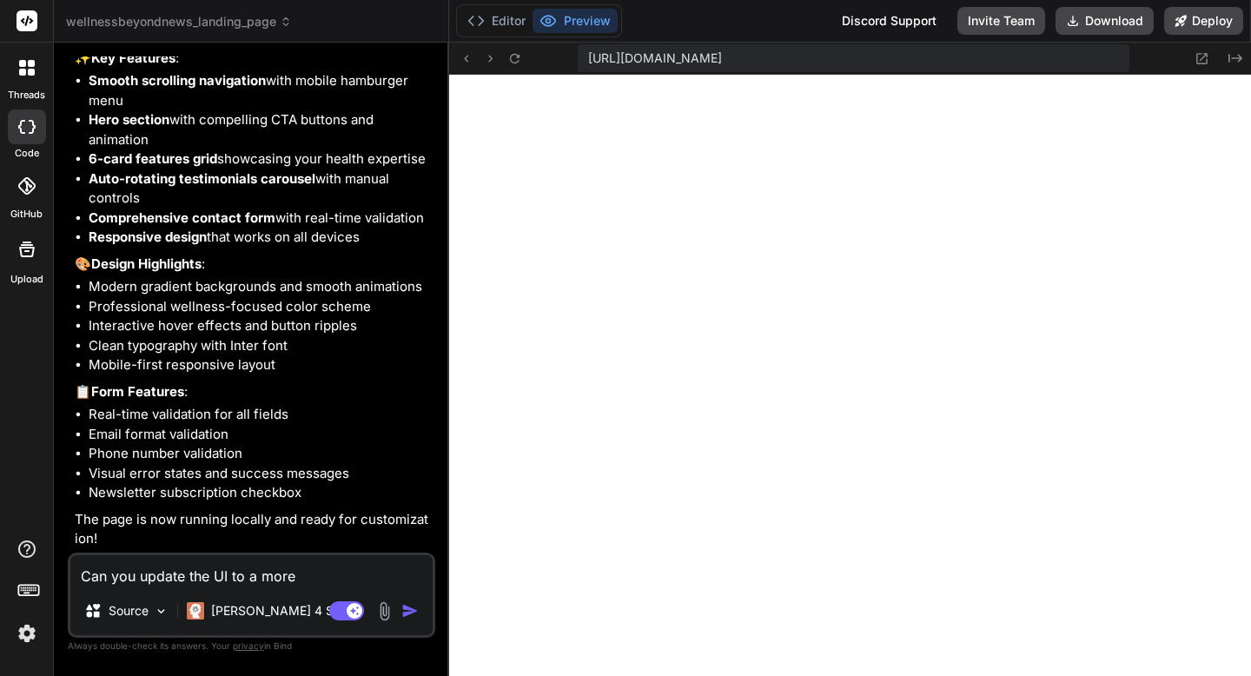
type textarea "x"
type textarea "Can you update the UI to a more h"
type textarea "x"
type textarea "Can you update the UI to a more he"
type textarea "x"
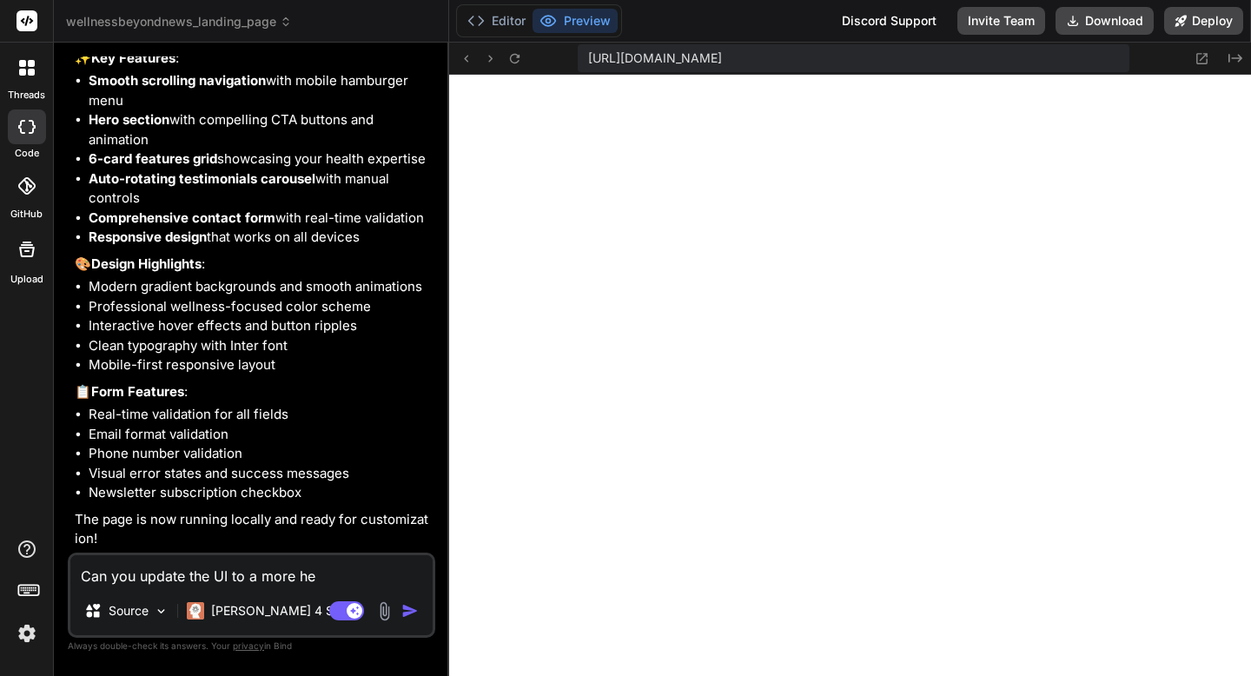
type textarea "Can you update the UI to a more hea"
type textarea "x"
type textarea "Can you update the UI to a more heal"
type textarea "x"
type textarea "Can you update the UI to a more healt"
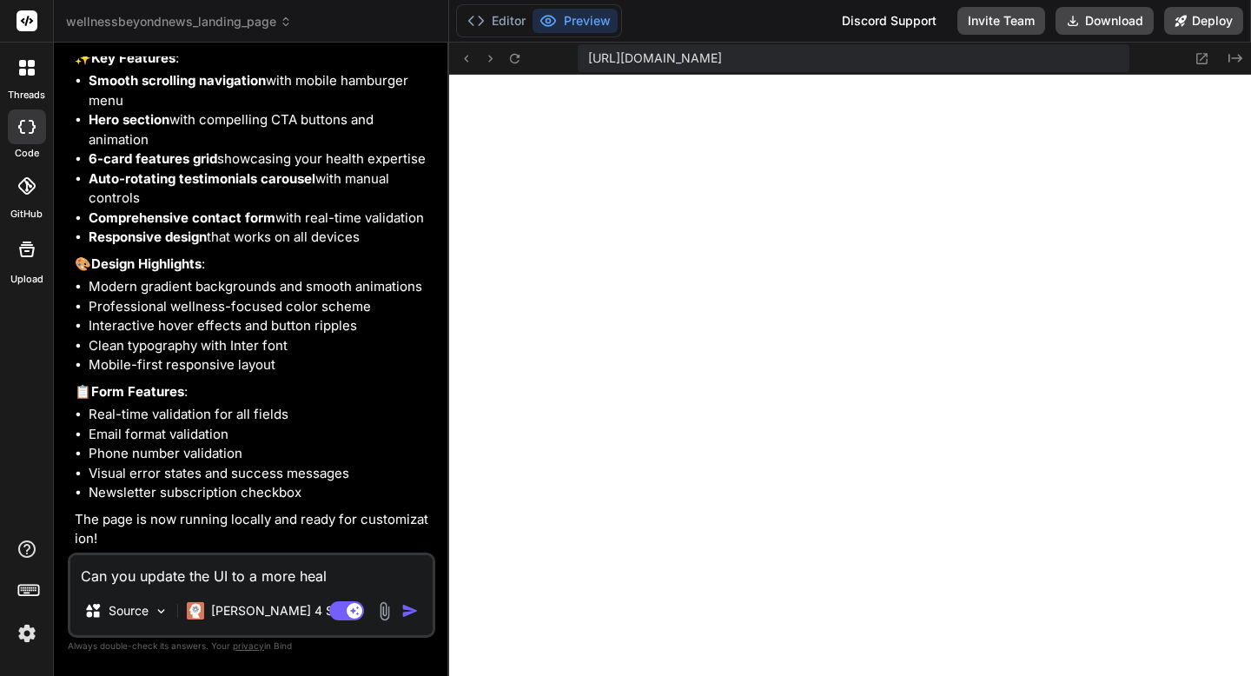
type textarea "x"
type textarea "Can you update the UI to a more health"
type textarea "x"
type textarea "Can you update the UI to a more health"
type textarea "x"
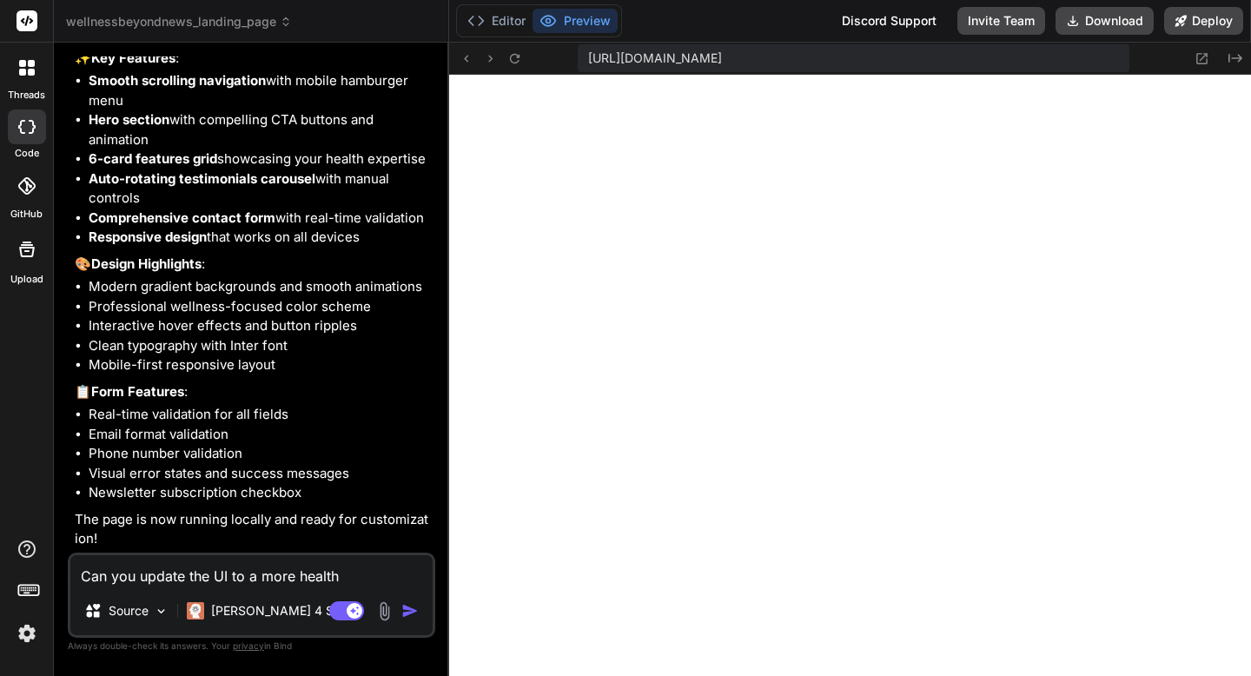
type textarea "Can you update the UI to a more health a"
type textarea "x"
type textarea "Can you update the UI to a more health as"
type textarea "x"
type textarea "Can you update the UI to a more health a"
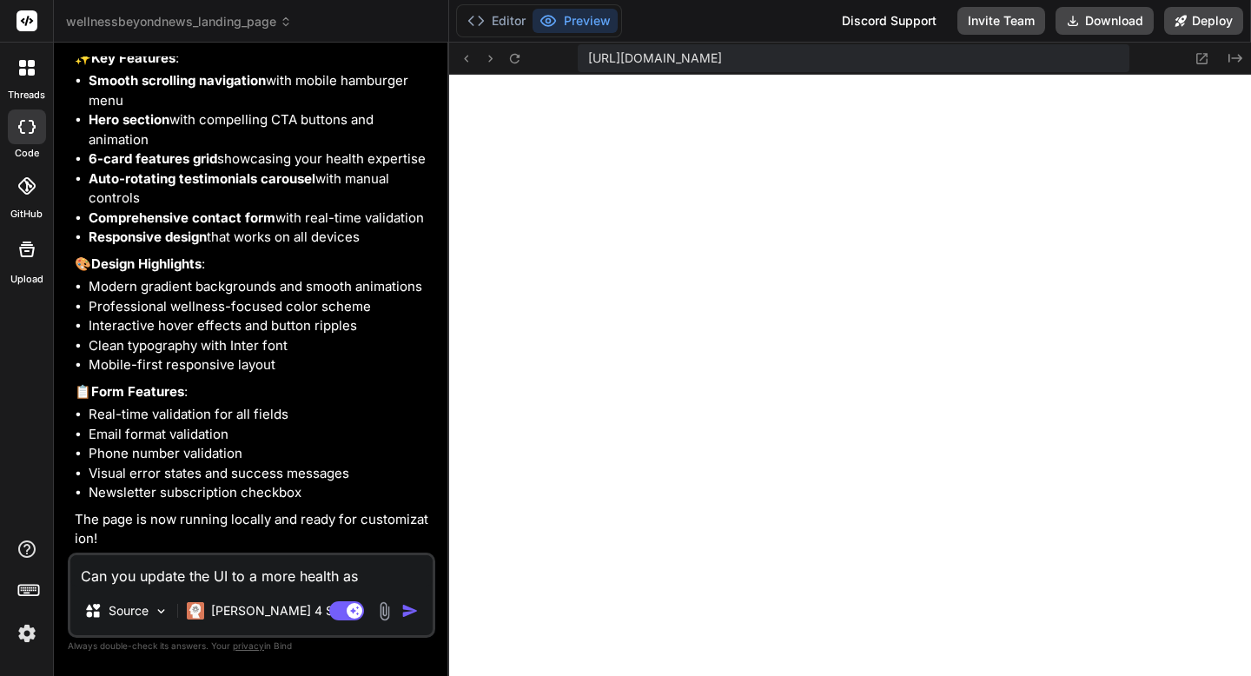
type textarea "x"
type textarea "Can you update the UI to a more health an"
type textarea "x"
type textarea "Can you update the UI to a more health and"
type textarea "x"
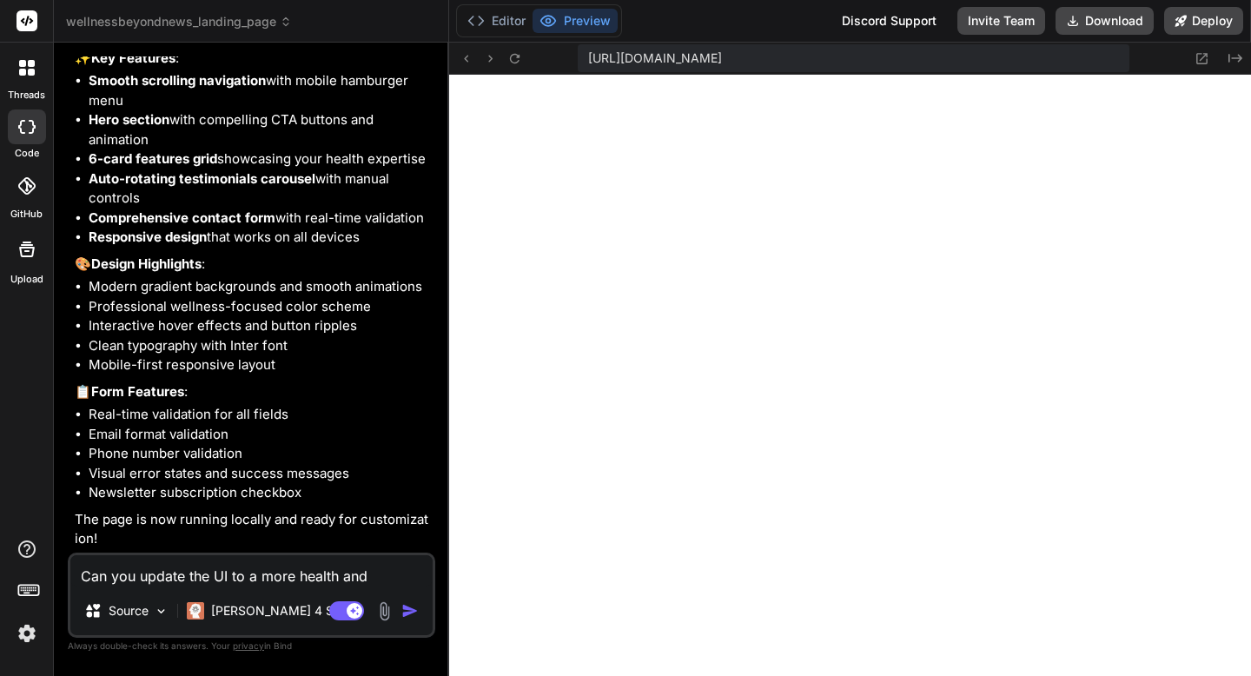
type textarea "Can you update the UI to a more health and"
type textarea "x"
type textarea "Can you update the UI to a more health and w"
type textarea "x"
type textarea "Can you update the UI to a more health and we"
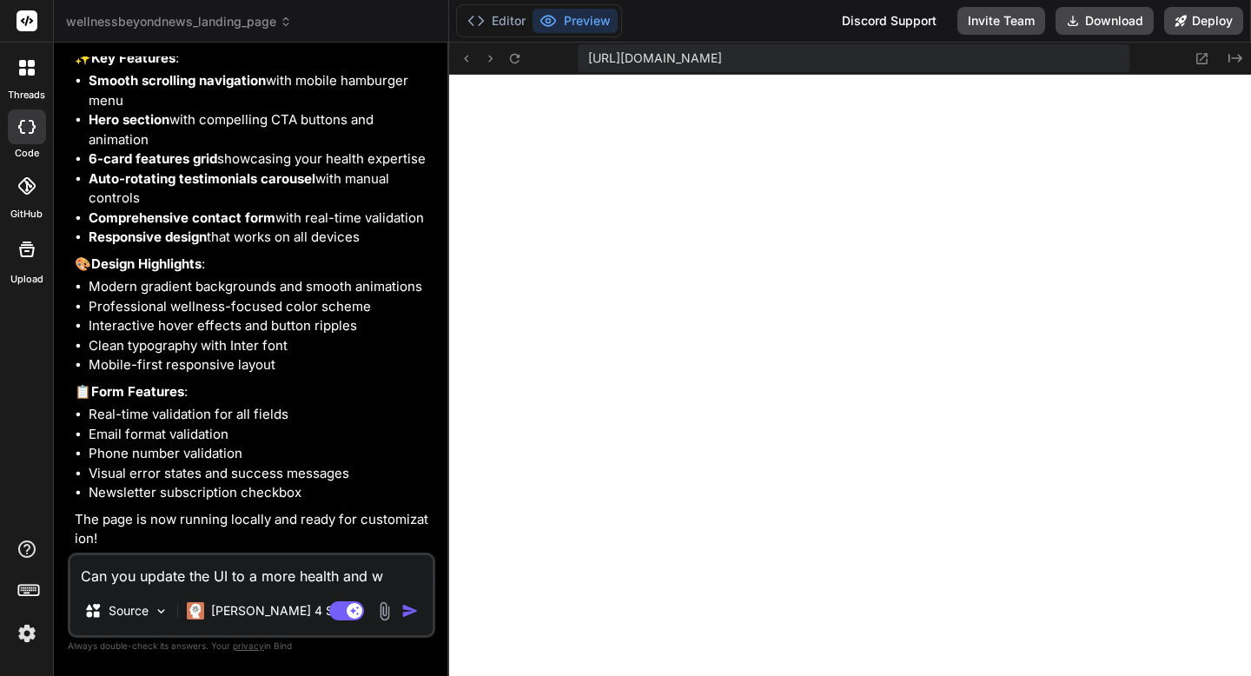
type textarea "x"
type textarea "Can you update the UI to a more health and wel"
type textarea "x"
type textarea "Can you update the UI to a more health and well"
type textarea "x"
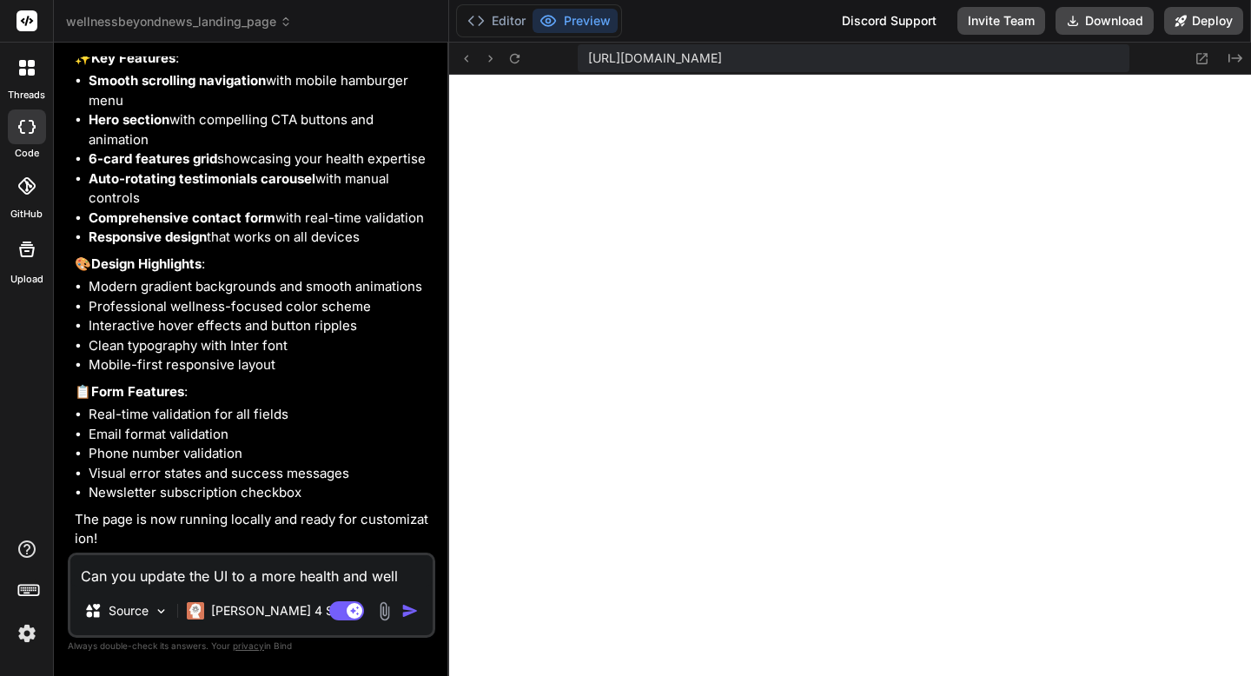
type textarea "Can you update the UI to a more health and welln"
type textarea "x"
type textarea "Can you update the UI to a more health and wellness’s"
type textarea "x"
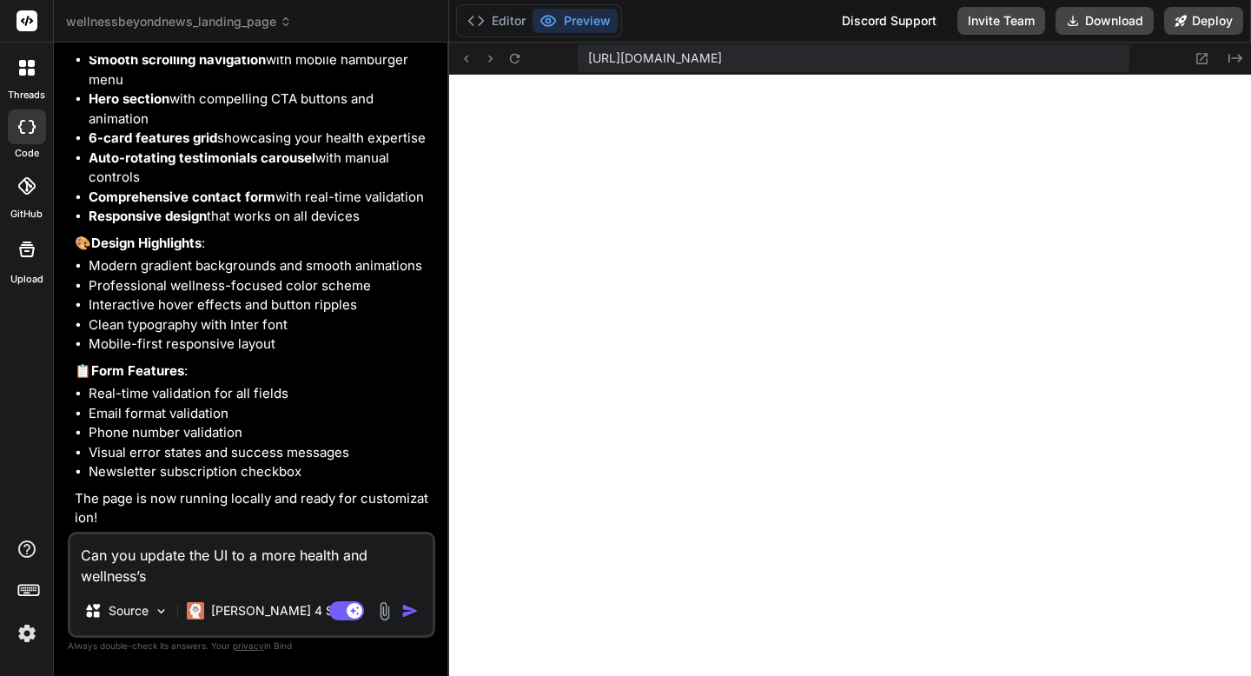
type textarea "Can you update the UI to a more health and wellness’s"
type textarea "x"
type textarea "Can you update the UI to a more health and wellness’"
type textarea "x"
type textarea "Can you update the UI to a more health and wellness"
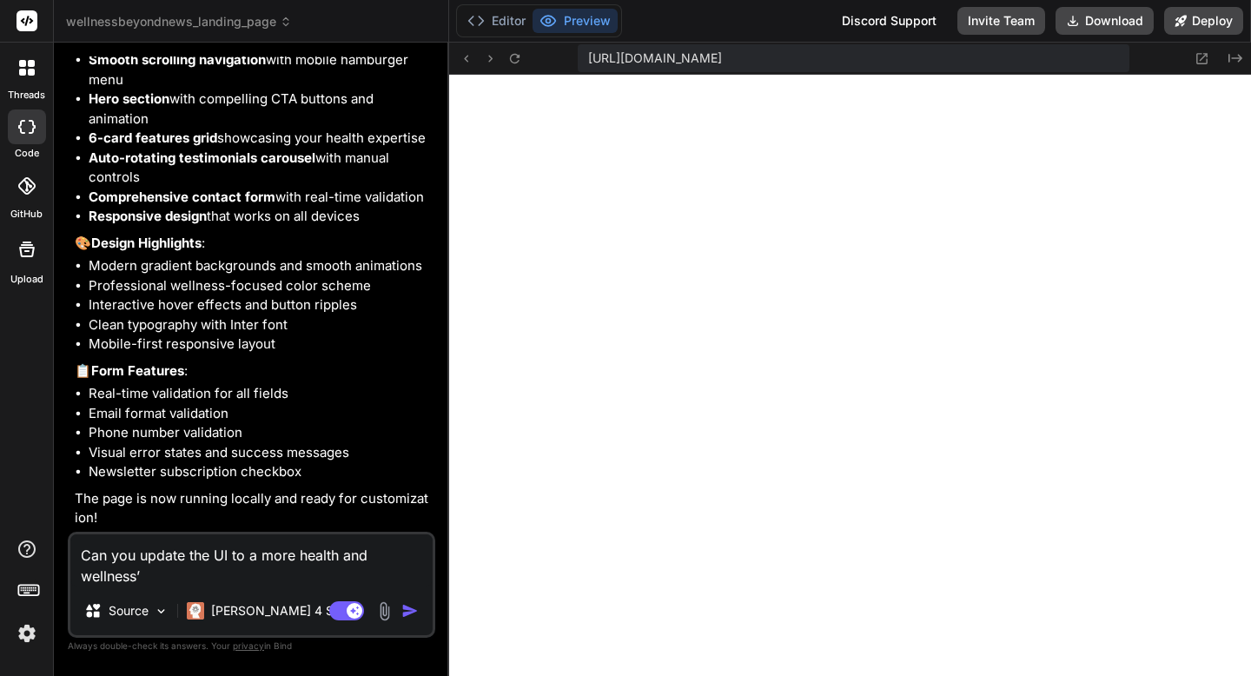
type textarea "x"
type textarea "Can you update the UI to a more health and wellness"
type textarea "x"
type textarea "Can you update the UI to a more health and wellness f"
type textarea "x"
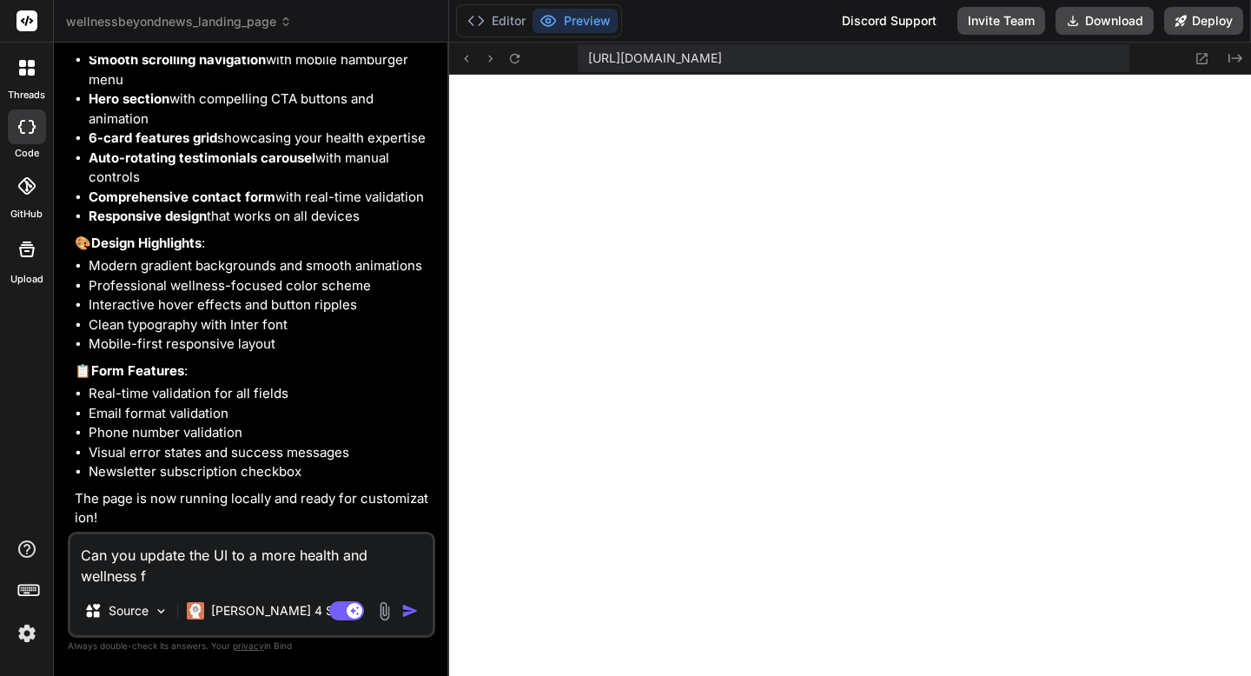
type textarea "Can you update the UI to a more health and wellness fe"
type textarea "x"
type textarea "Can you update the UI to a more health and wellness fee"
type textarea "x"
type textarea "Can you update the UI to a more health and wellness feee"
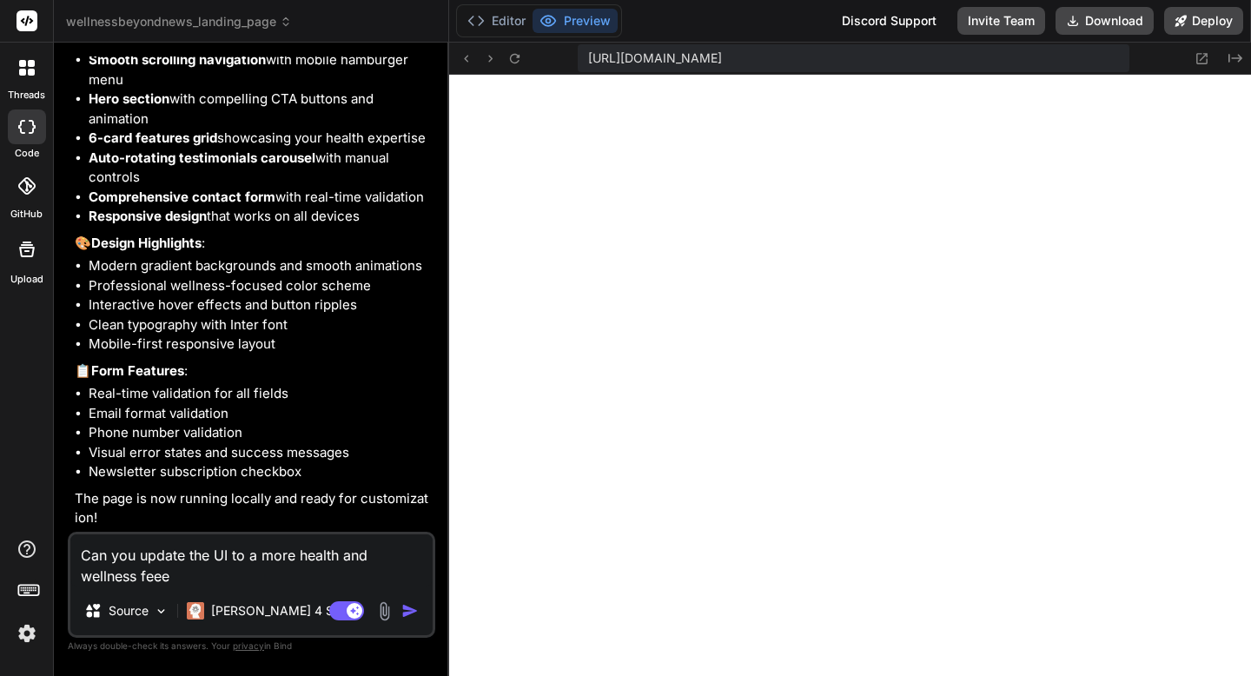
type textarea "x"
type textarea "Can you update the UI to a more health and wellness fee"
type textarea "x"
type textarea "Can you update the UI to a more health and wellness feel"
type textarea "x"
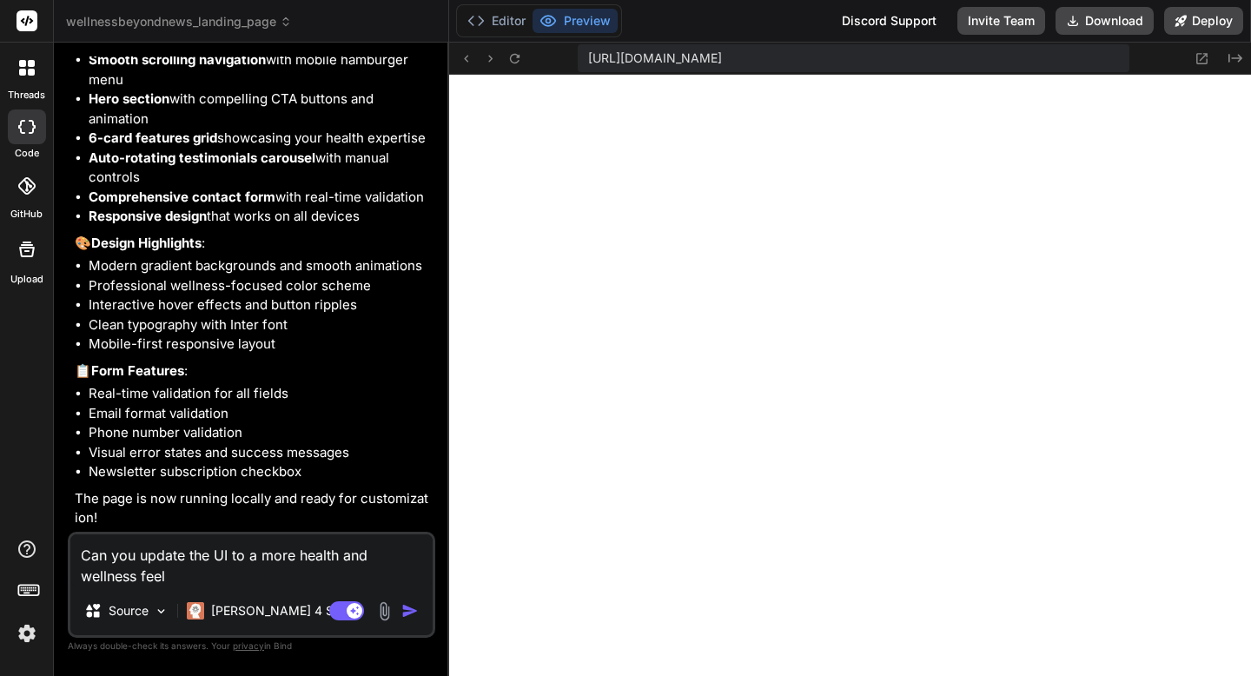
type textarea "Can you update the UI to a more health and wellness feel"
click at [408, 611] on img "button" at bounding box center [409, 610] width 17 height 17
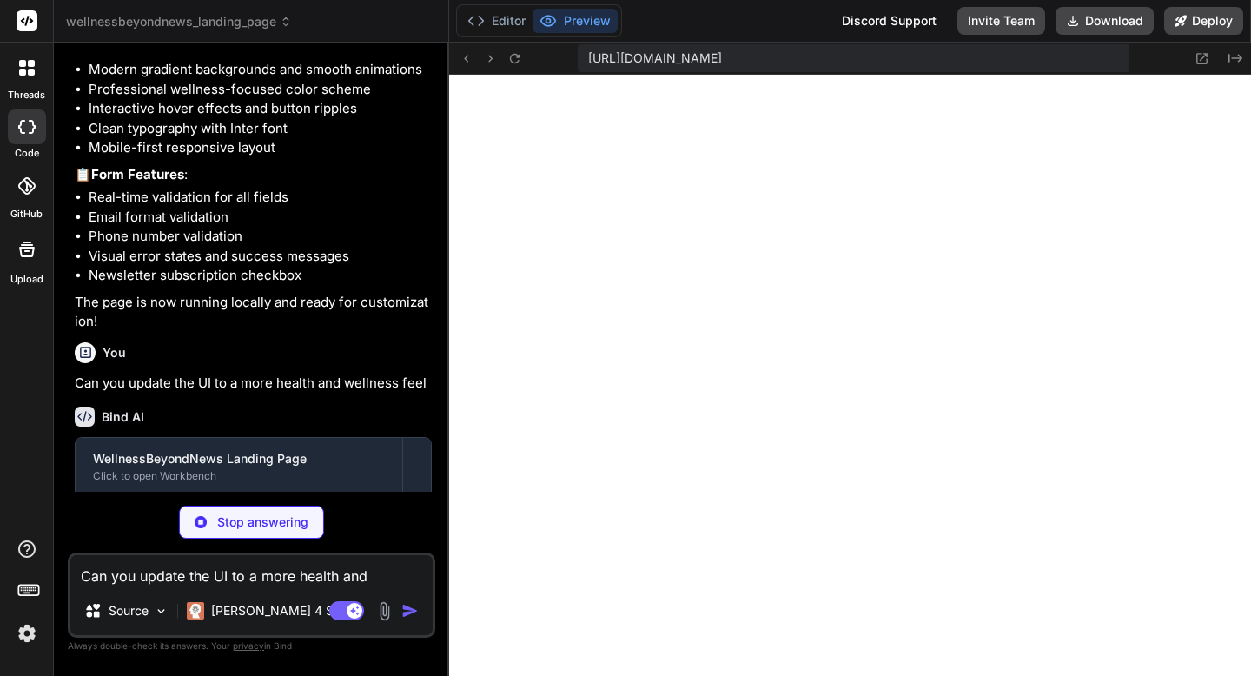
scroll to position [1213, 0]
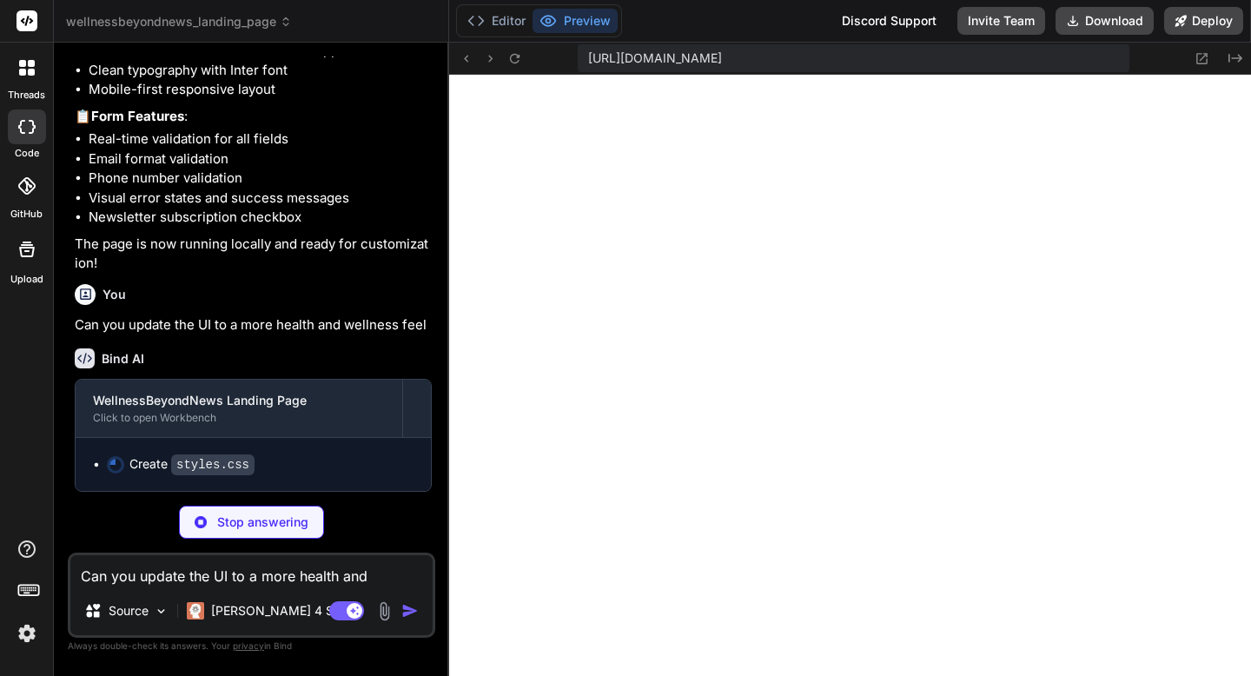
type textarea "x"
type textarea "height: 1px; background: linear-gradient(90deg, transparent, #34d399, transpare…"
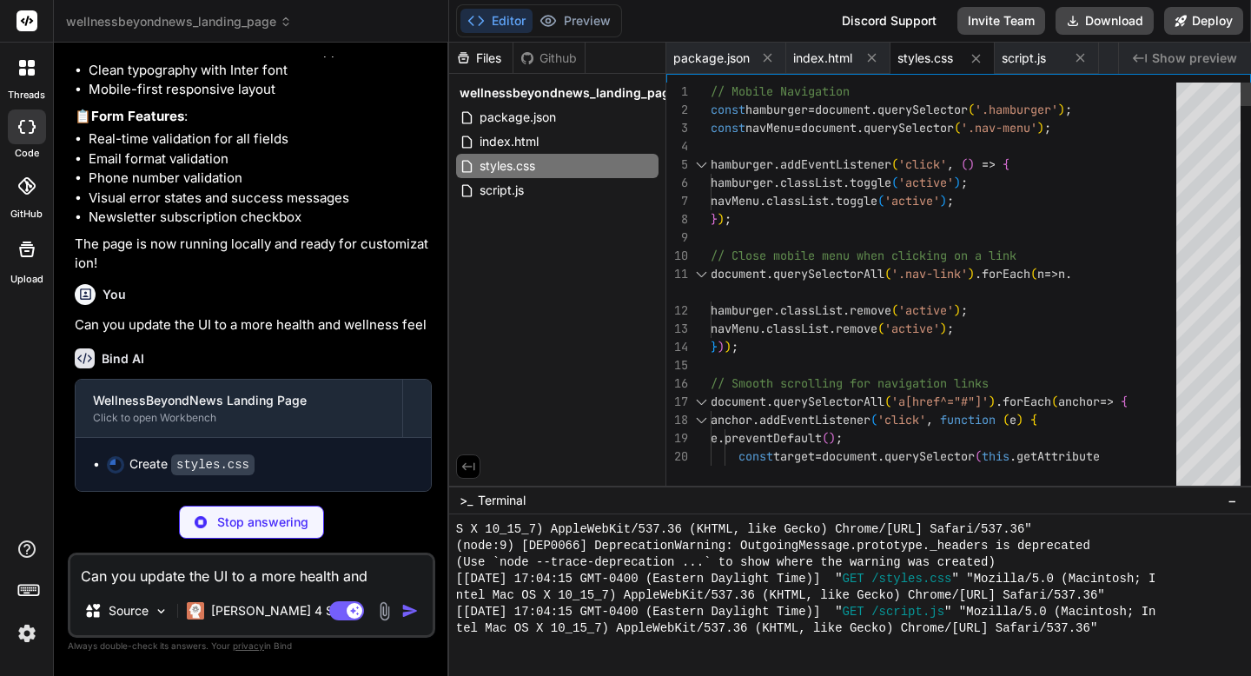
type textarea "x"
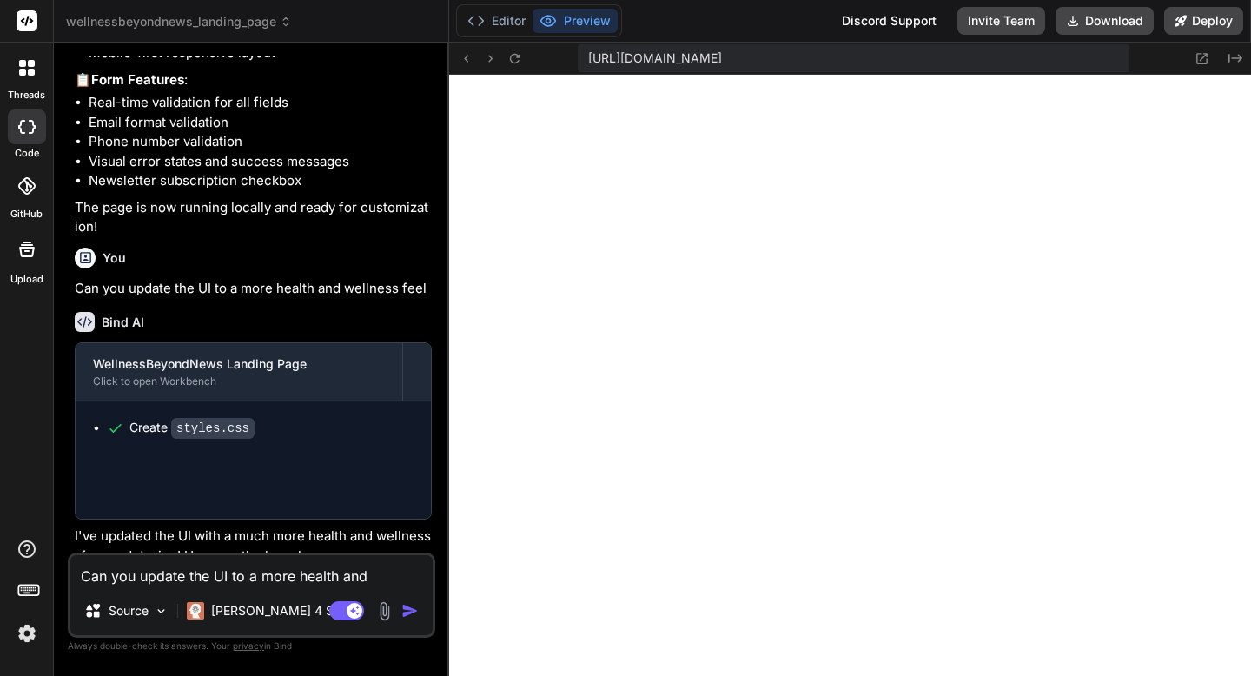
type textarea "x"
click at [170, 577] on textarea "Can you update the UI to a more health and wellness feel" at bounding box center [251, 570] width 362 height 31
type textarea "P"
type textarea "x"
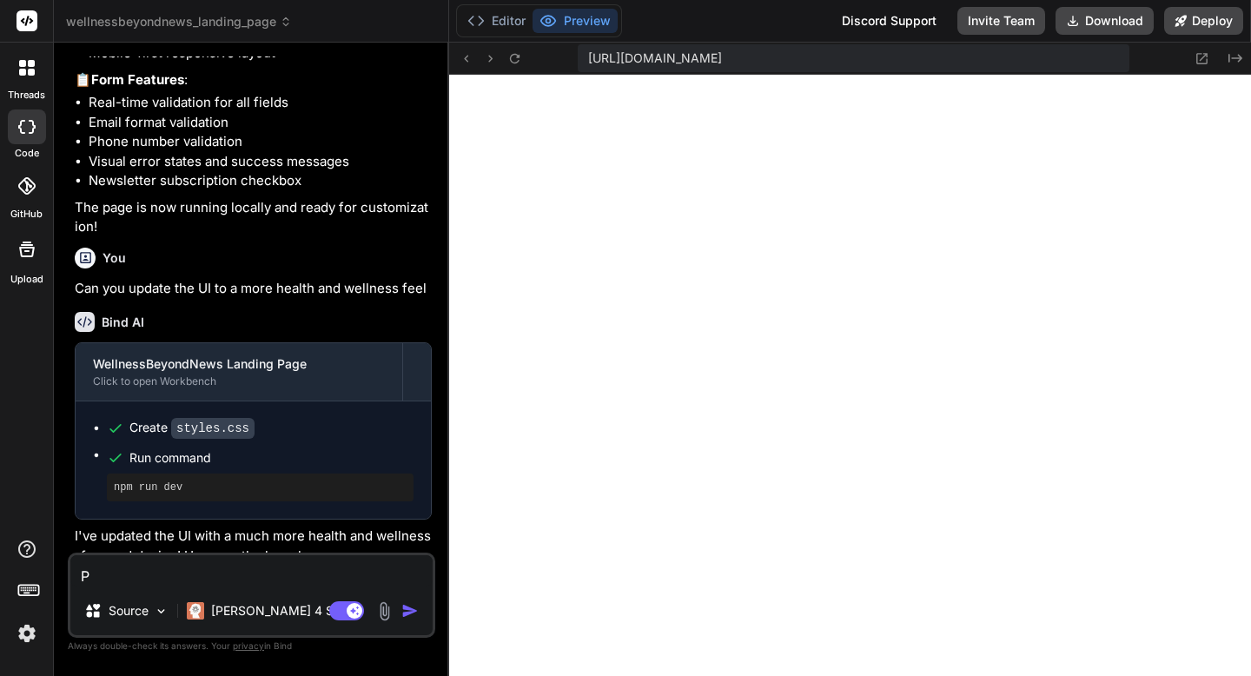
type textarea "Pl"
type textarea "x"
type textarea "Ple"
type textarea "x"
type textarea "Plea"
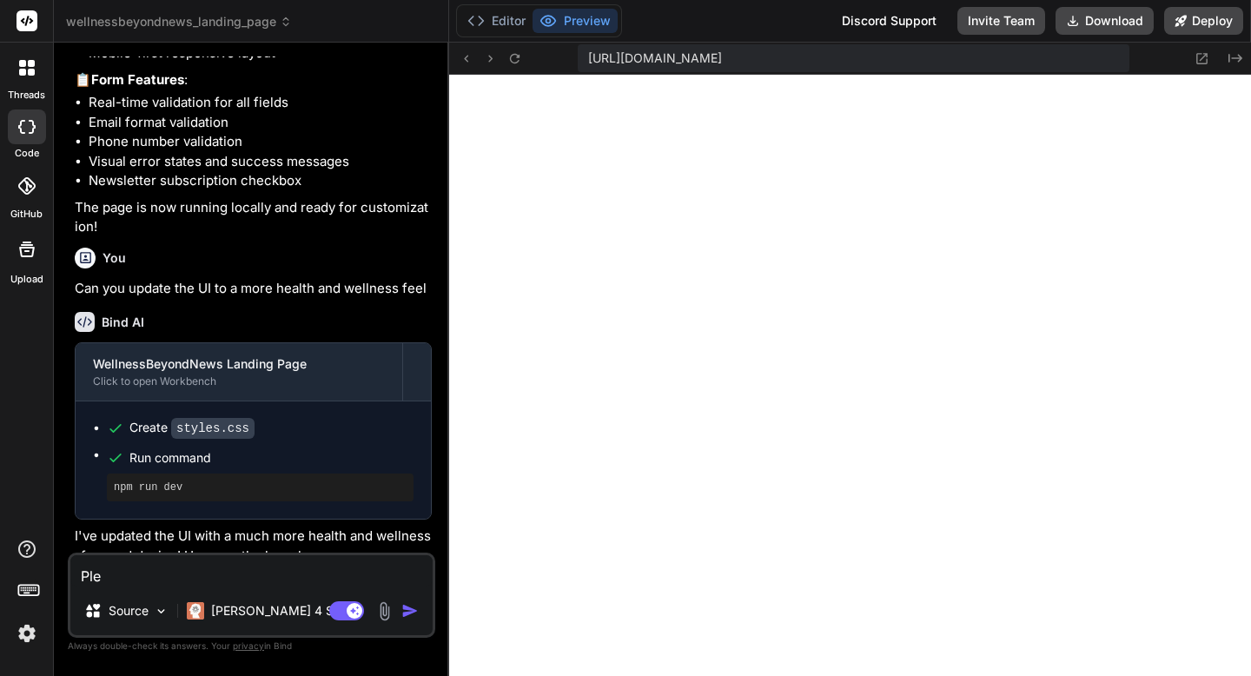
type textarea "x"
type textarea "Pleas"
type textarea "x"
type textarea "Please"
type textarea "x"
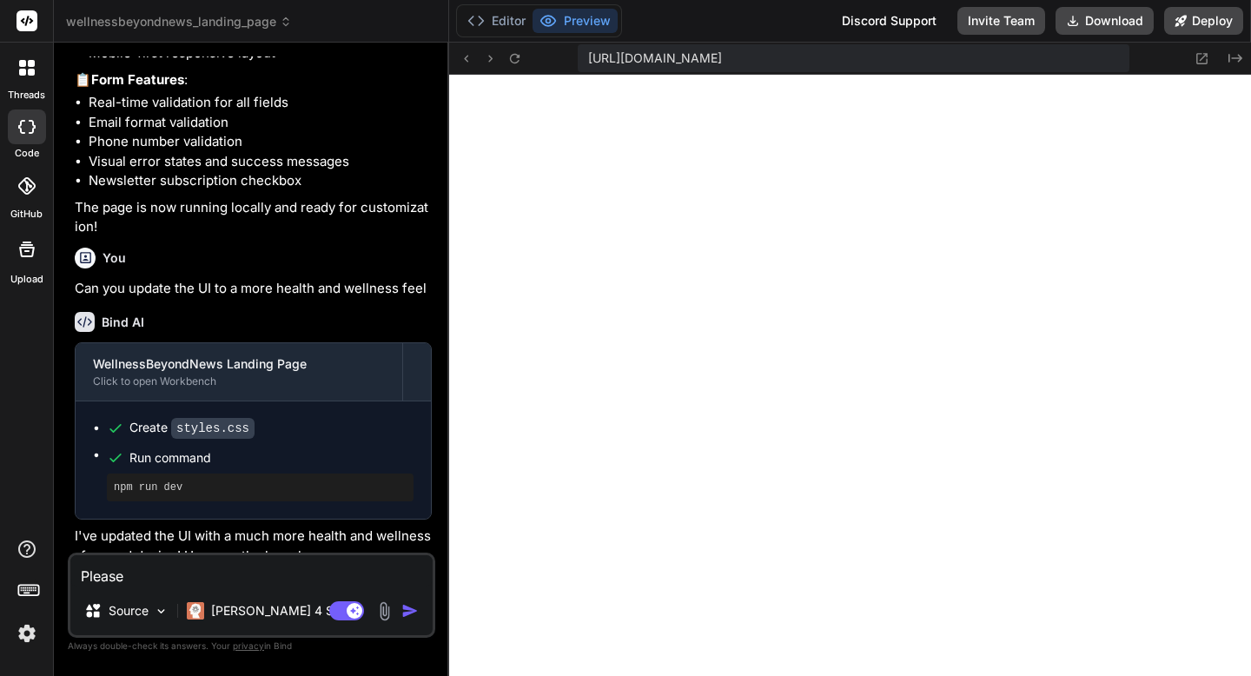
type textarea "Please"
type textarea "x"
type textarea "Please I"
type textarea "x"
type textarea "Please in"
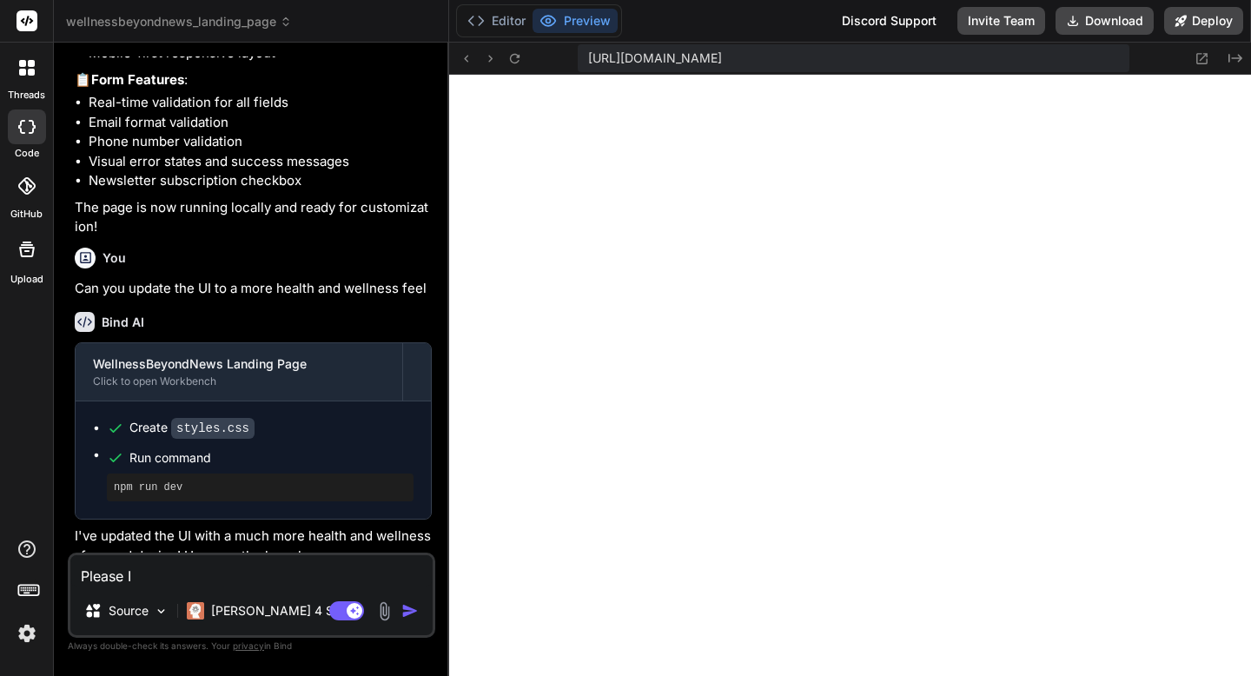
type textarea "x"
type textarea "Please in"
type textarea "x"
type textarea "Please in a"
type textarea "x"
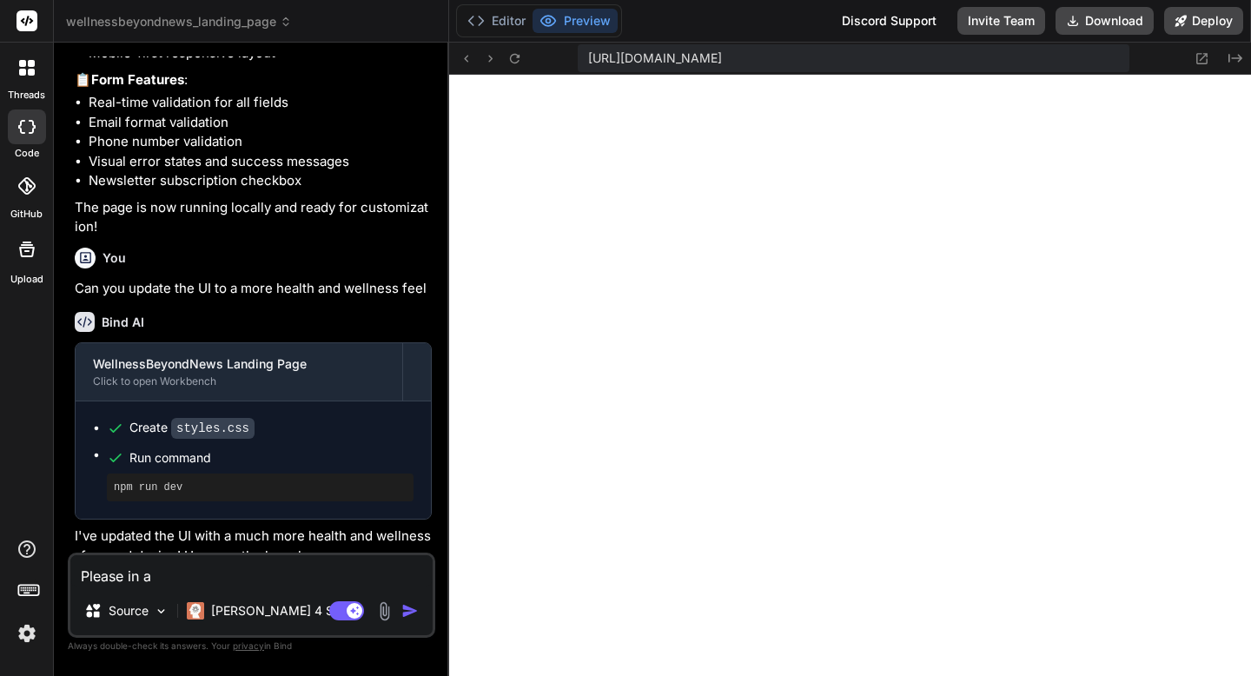
type textarea "Please in a"
type textarea "x"
type textarea "Please in a g"
type textarea "x"
type textarea "Please in a gr"
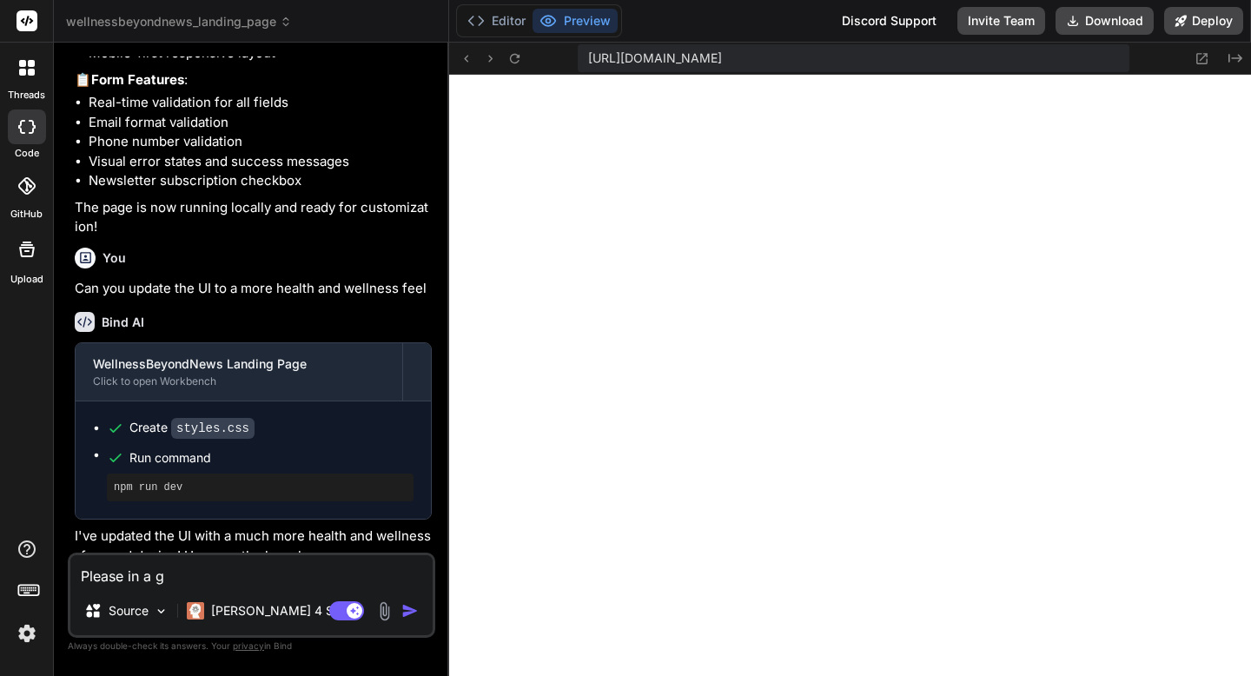
type textarea "x"
type textarea "Please in a gre"
type textarea "x"
type textarea "Please in a grea"
type textarea "x"
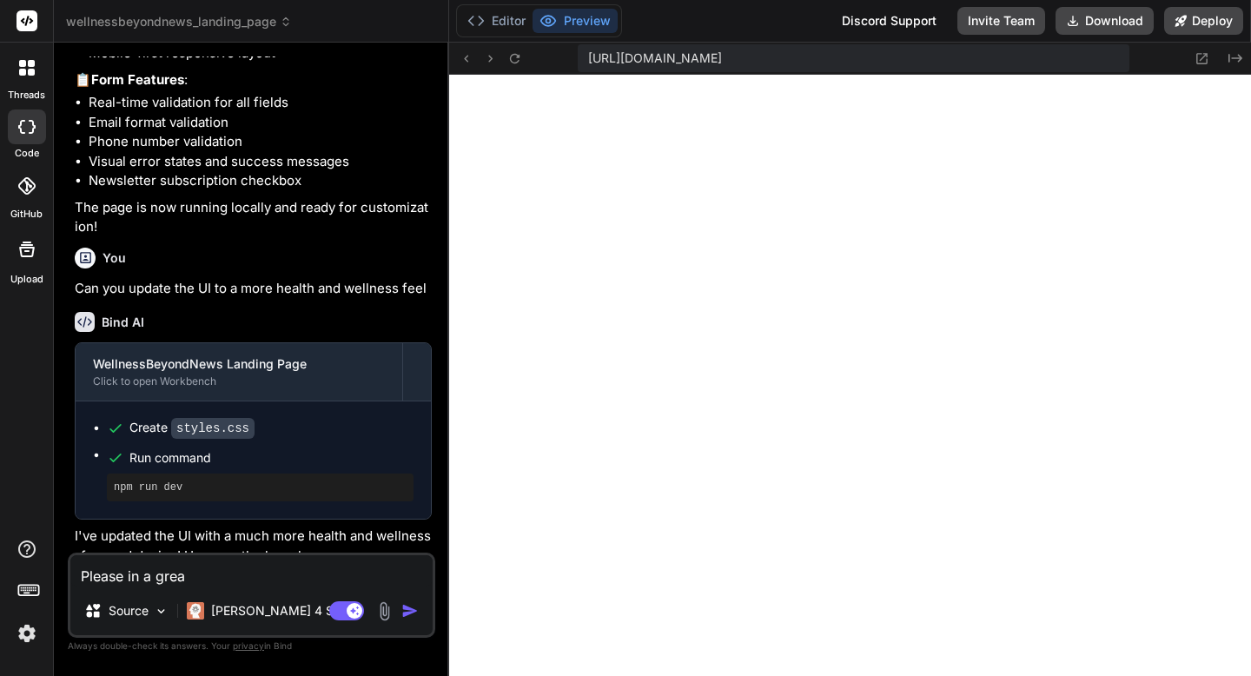
type textarea "Please in a great"
type textarea "x"
type textarea "Please in a grat"
type textarea "x"
type textarea "Please in agrat"
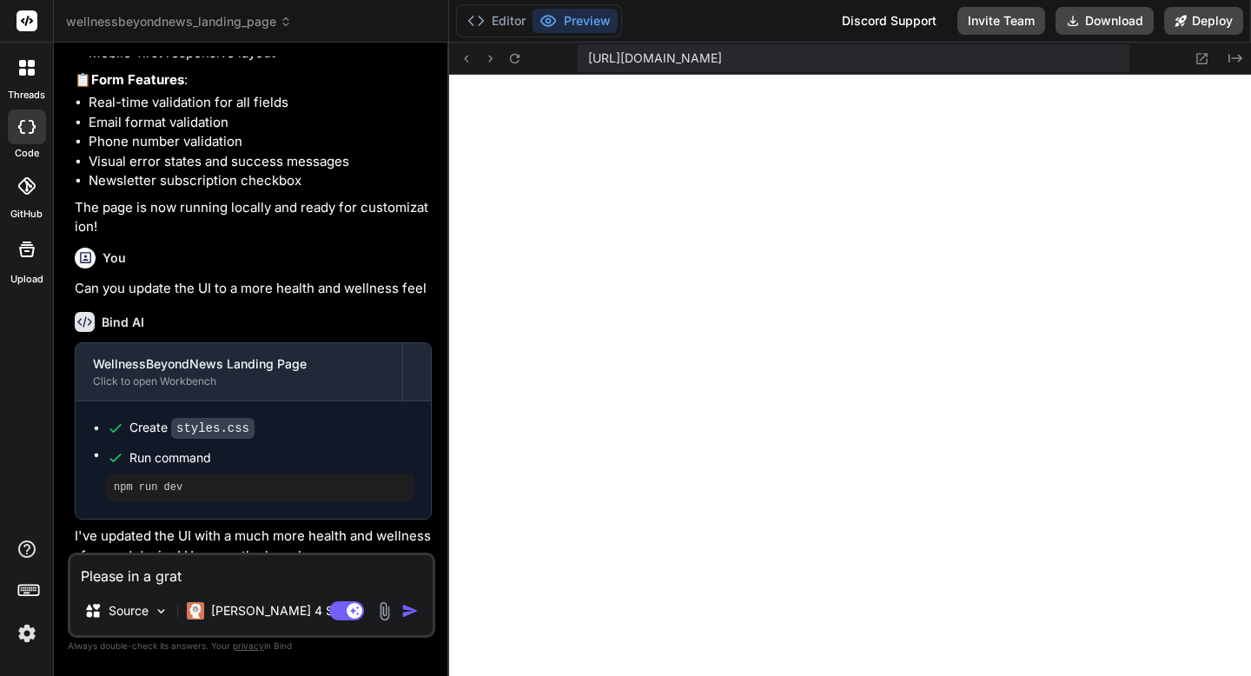
type textarea "x"
type textarea "Please integrate"
type textarea "x"
type textarea "Please integrate"
type textarea "x"
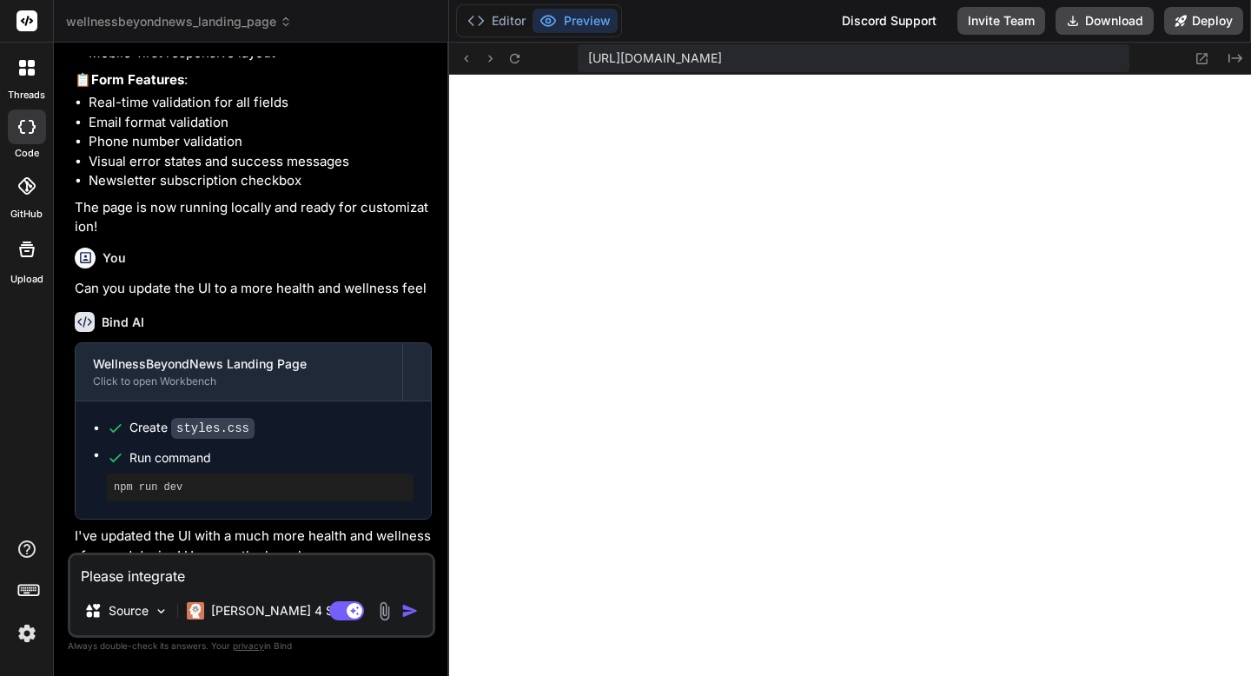
type textarea "Please integrate a"
type textarea "x"
type textarea "Please integrate a"
type textarea "x"
type textarea "Please integrate a g"
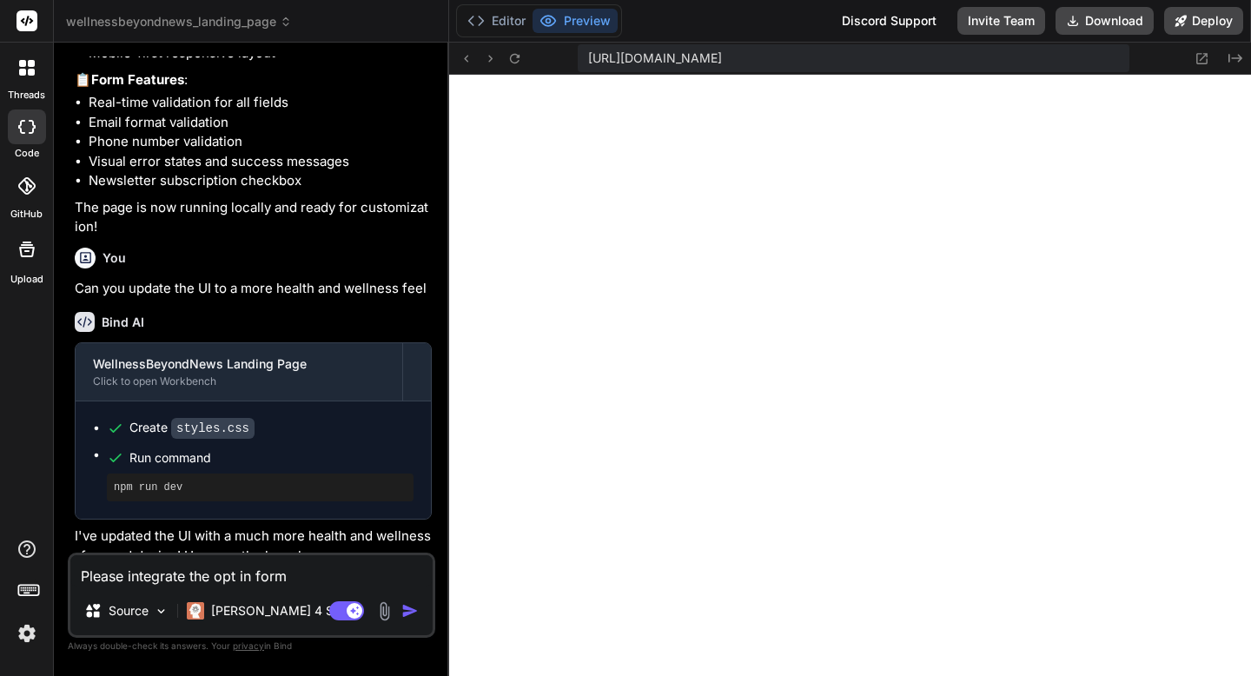
click at [329, 577] on textarea "Please integrate the opt in form" at bounding box center [251, 570] width 362 height 31
paste textarea "<script charset="utf-8" type="text/javascript" src="[URL][DOMAIN_NAME]"></scrip…"
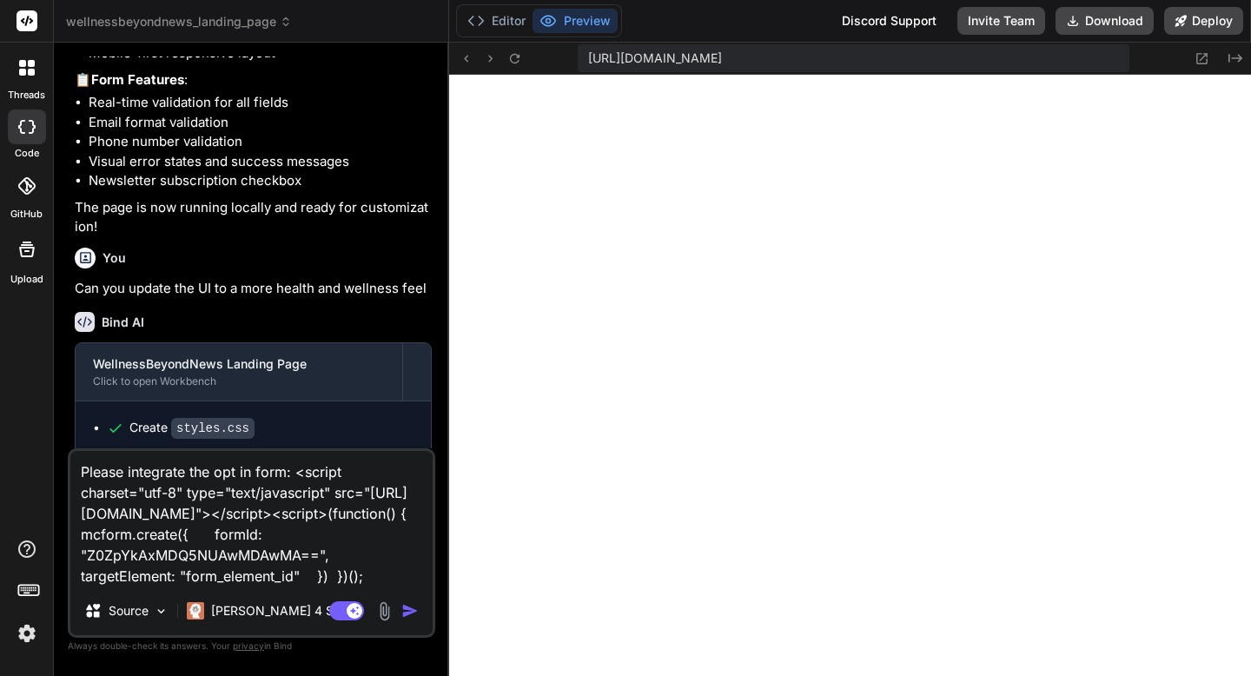
click at [409, 612] on img "button" at bounding box center [409, 610] width 17 height 17
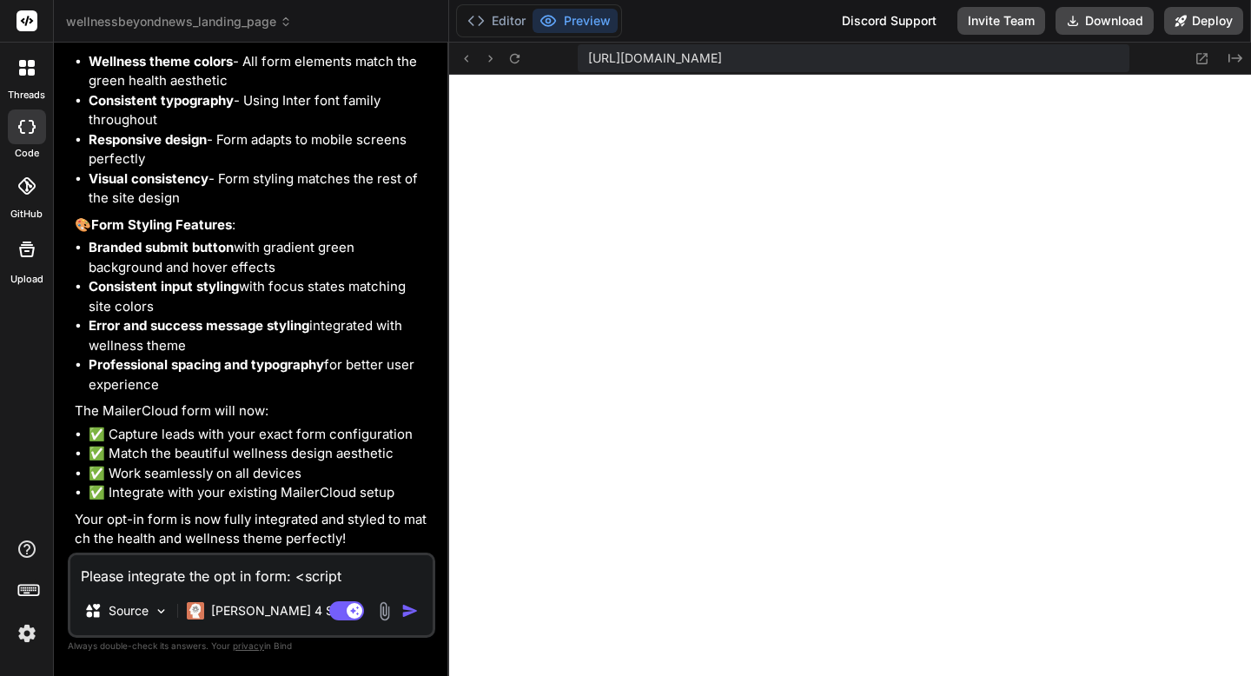
scroll to position [3113, 0]
click at [334, 565] on textarea "Please integrate the opt in form: <script charset="utf-8" type="text/javascript…" at bounding box center [251, 570] width 362 height 31
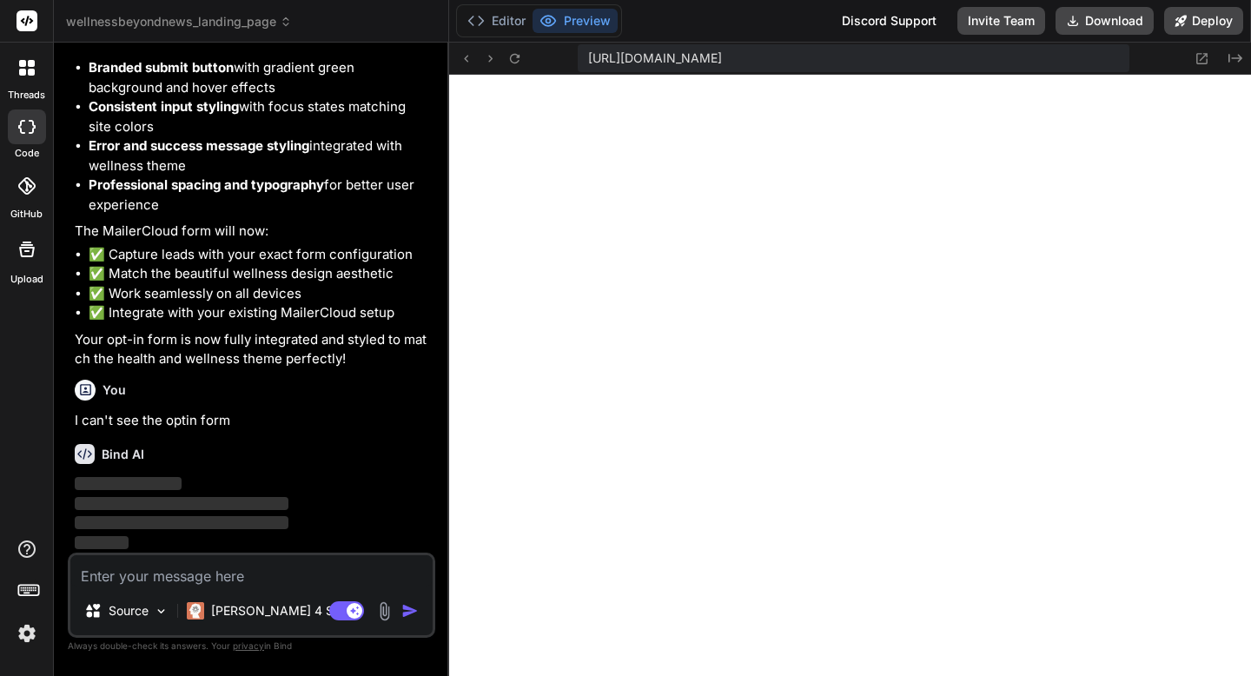
scroll to position [3293, 0]
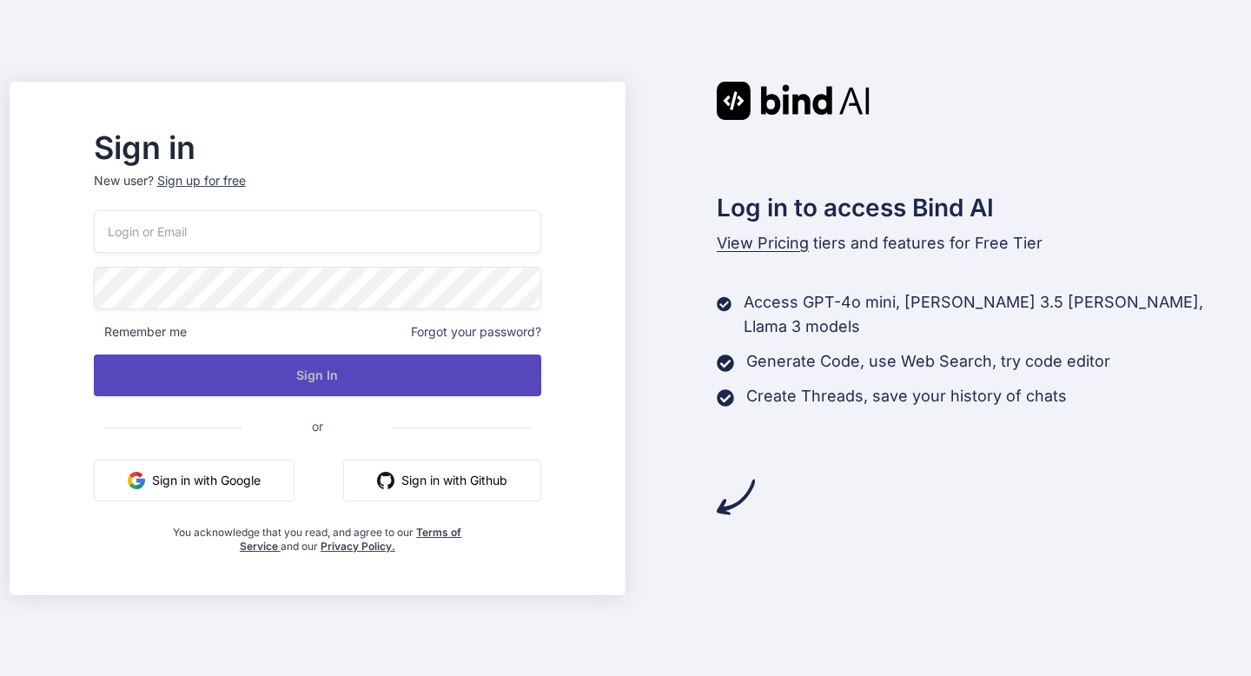
type input "[EMAIL_ADDRESS][DOMAIN_NAME]"
click at [386, 383] on button "Sign In" at bounding box center [318, 375] width 448 height 42
click at [356, 374] on button "Sign In" at bounding box center [318, 375] width 448 height 42
